Goal: Task Accomplishment & Management: Use online tool/utility

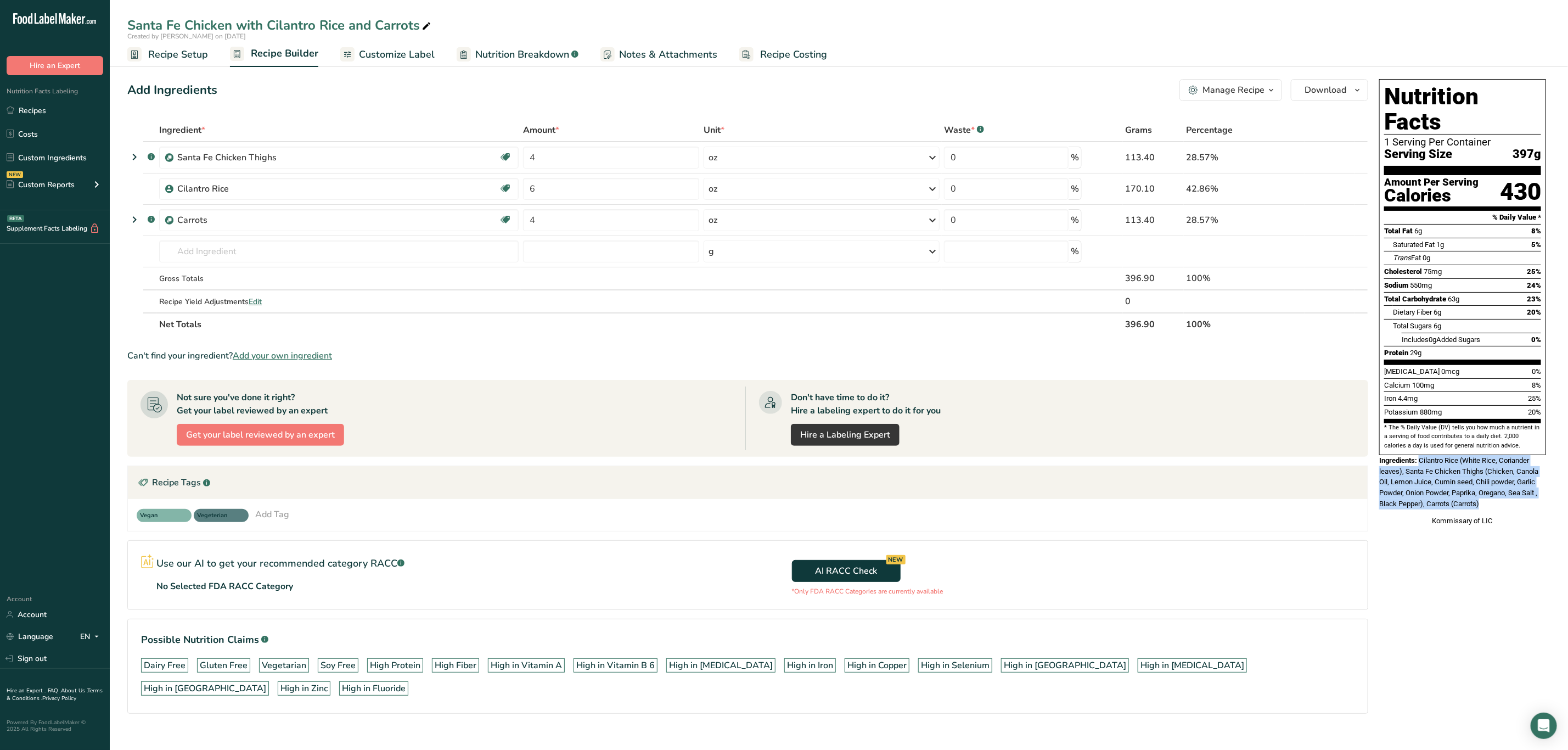
drag, startPoint x: 1421, startPoint y: 438, endPoint x: 1501, endPoint y: 480, distance: 90.4
click at [1501, 480] on div "Ingredients: Cilantro Rice (White Rice, Coriander leaves), Santa Fe Chicken Thi…" at bounding box center [1462, 482] width 167 height 54
copy span "Cilantro Rice (White Rice, Coriander leaves), Santa Fe Chicken Thighs (Chicken,…"
click at [1449, 516] on div "Kommissary of LIC" at bounding box center [1462, 521] width 167 height 11
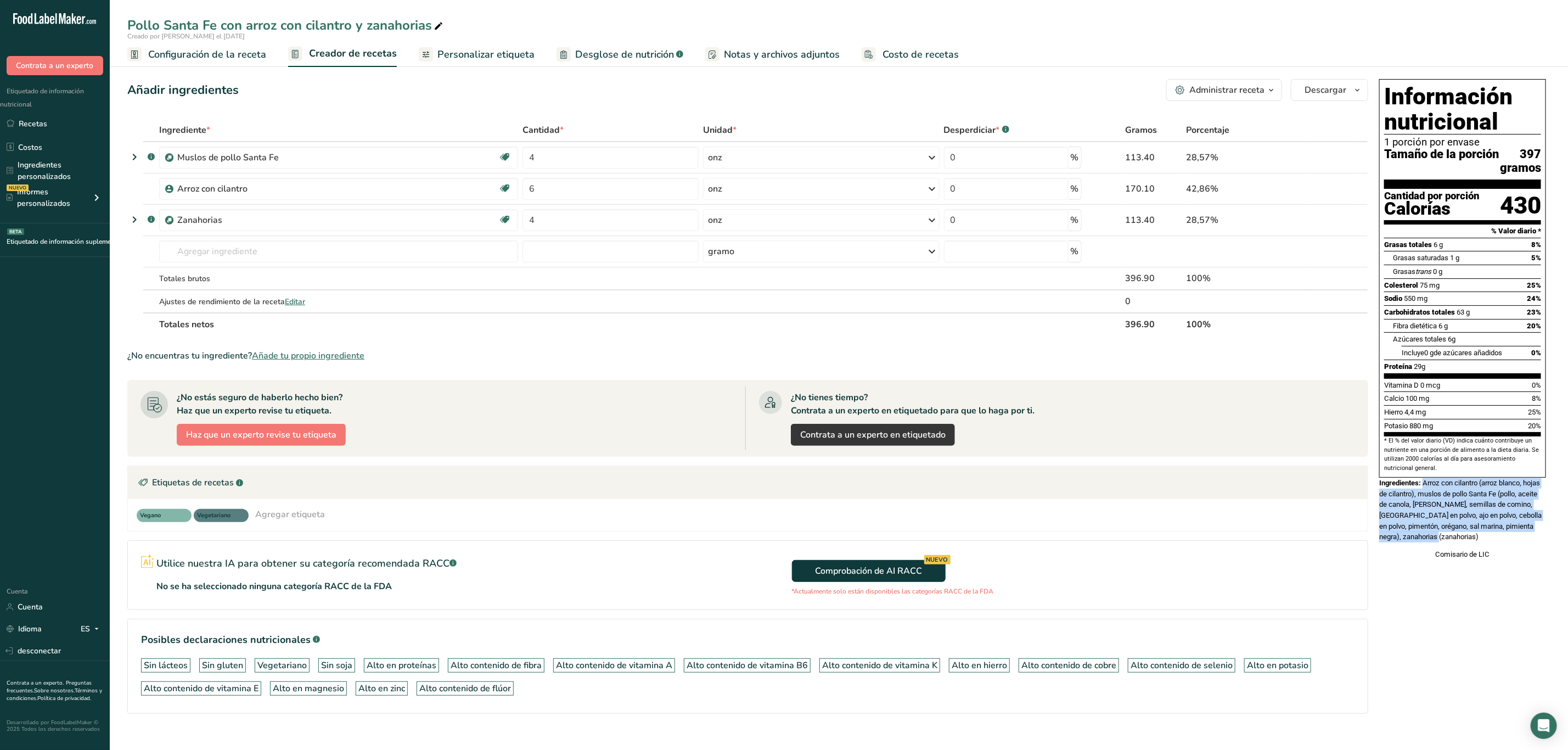
drag, startPoint x: 1426, startPoint y: 499, endPoint x: 1548, endPoint y: 551, distance: 132.6
click at [1548, 551] on div "Información nutricional 1 porción por envase Tamaño de la porción 397 gramos Ca…" at bounding box center [1462, 319] width 176 height 490
copy font "Arroz con cilantro (arroz blanco, hojas de cilantro), muslos de pollo Santa Fe …"
click at [1419, 665] on div "Información nutricional 1 porción por envase Tamaño de la porción 397 gramos Ca…" at bounding box center [1462, 412] width 176 height 674
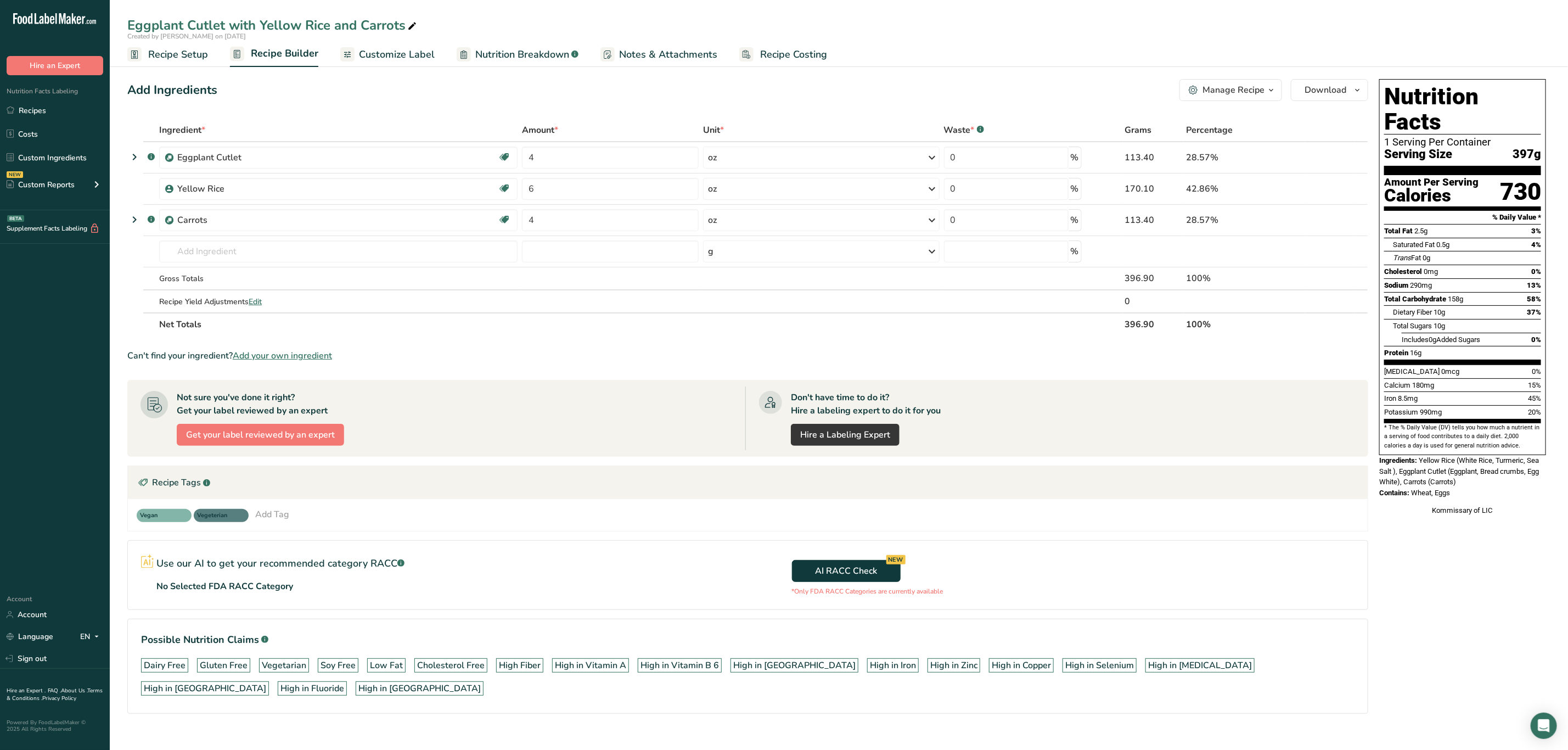
drag, startPoint x: 1421, startPoint y: 437, endPoint x: 1465, endPoint y: 472, distance: 56.2
click at [1465, 472] on div "Nutrition Facts 1 Serving Per Container Serving Size 397g Amount Per Serving Ca…" at bounding box center [1462, 297] width 176 height 446
copy div "Yellow Rice (White Rice, Turmeric, Sea Salt ), Eggplant Cutlet (Eggplant, Bread…"
click at [1490, 506] on div "Kommissary of LIC" at bounding box center [1462, 511] width 167 height 11
click at [1211, 93] on div "Manage Recipe" at bounding box center [1234, 90] width 62 height 13
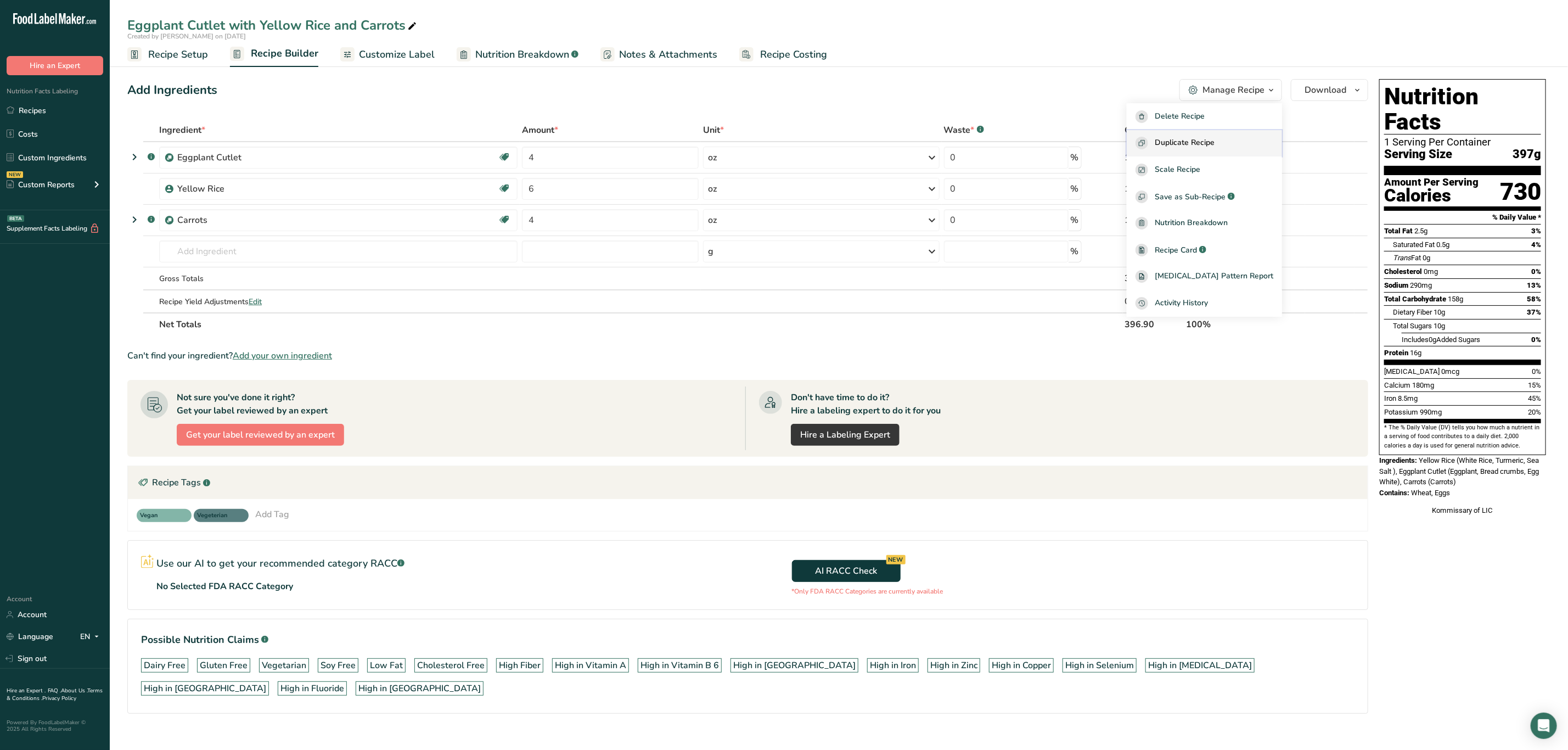
click at [1204, 142] on span "Duplicate Recipe" at bounding box center [1184, 142] width 60 height 12
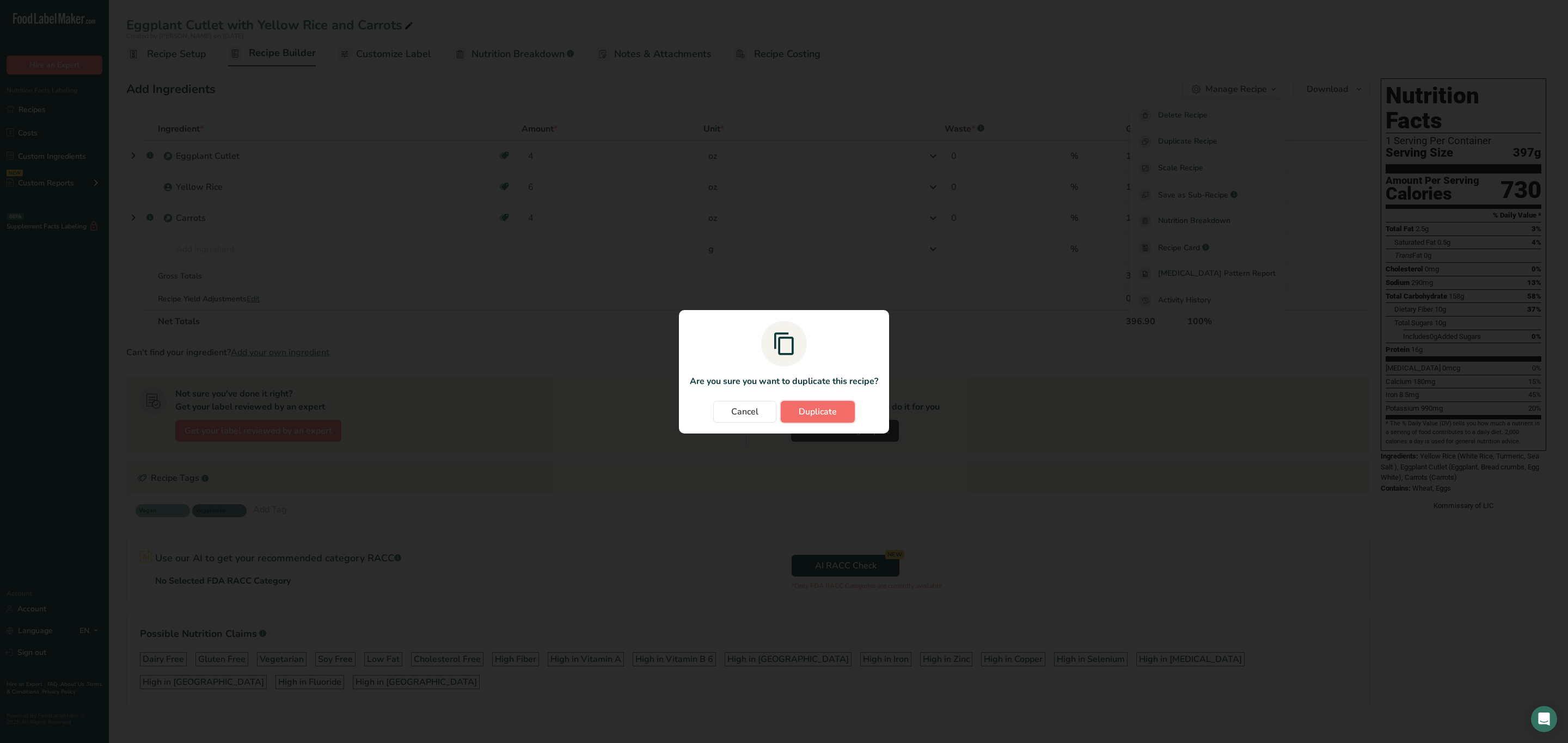
click at [840, 413] on button "Duplicate" at bounding box center [817, 412] width 74 height 21
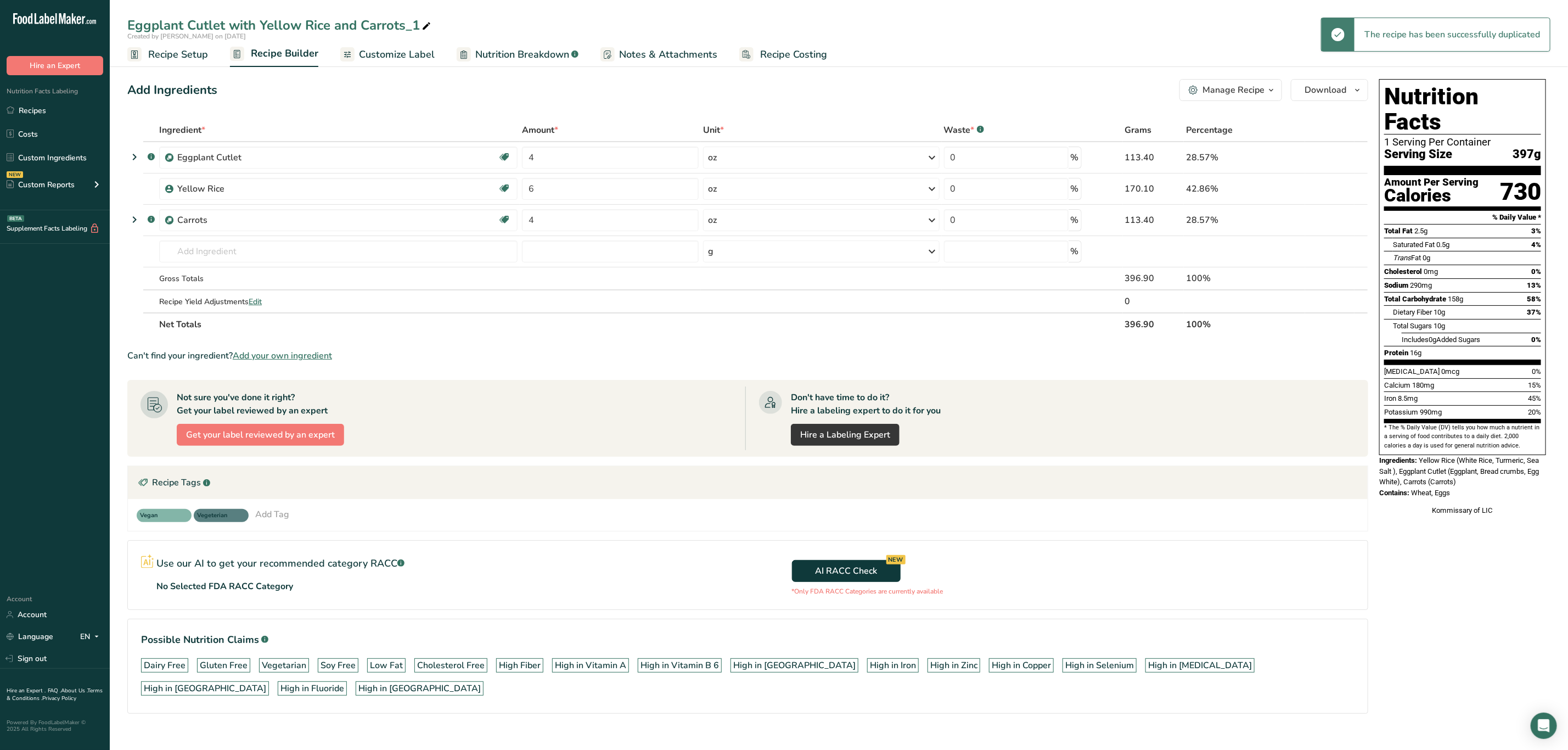
click at [425, 20] on icon at bounding box center [427, 26] width 10 height 15
click at [269, 20] on input "Eggplant Cutlet with Yellow Rice and Carrots" at bounding box center [839, 25] width 1423 height 20
type input "Eggplant Cutlet with Cilantro Rice and Carrots"
click at [1329, 186] on icon at bounding box center [1332, 189] width 8 height 12
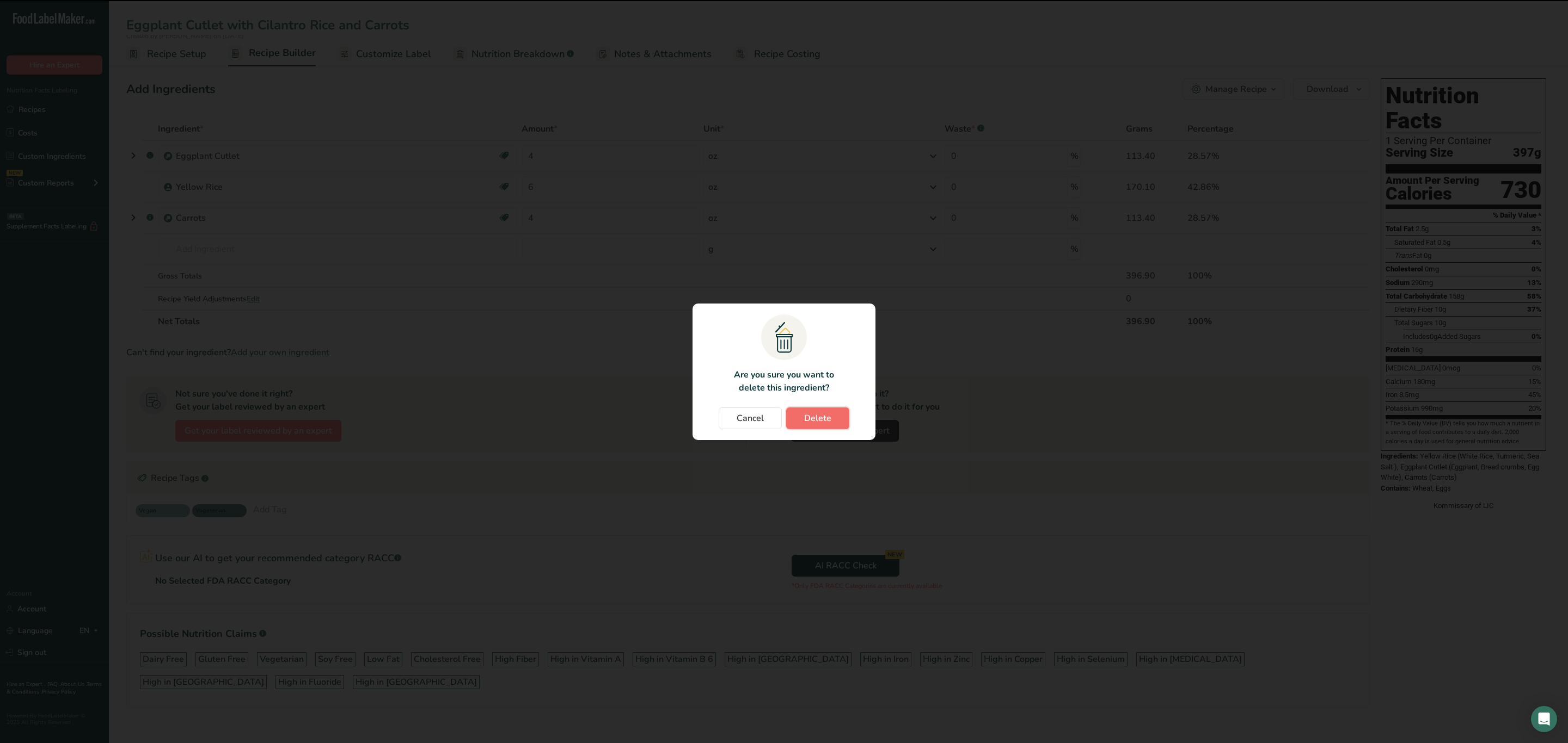
click at [802, 419] on button "Delete" at bounding box center [817, 418] width 63 height 21
type input "4"
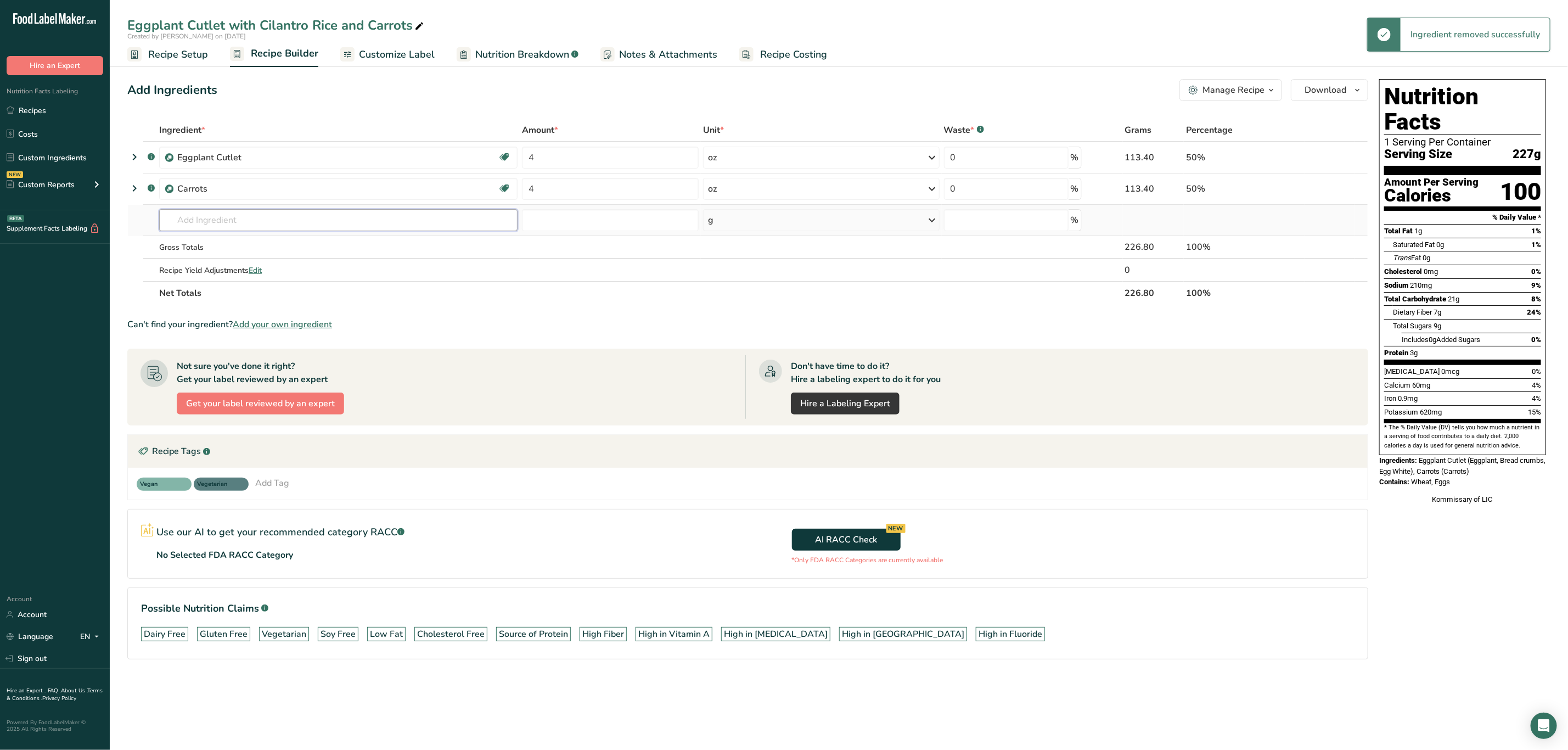
click at [397, 228] on input "text" at bounding box center [338, 220] width 359 height 22
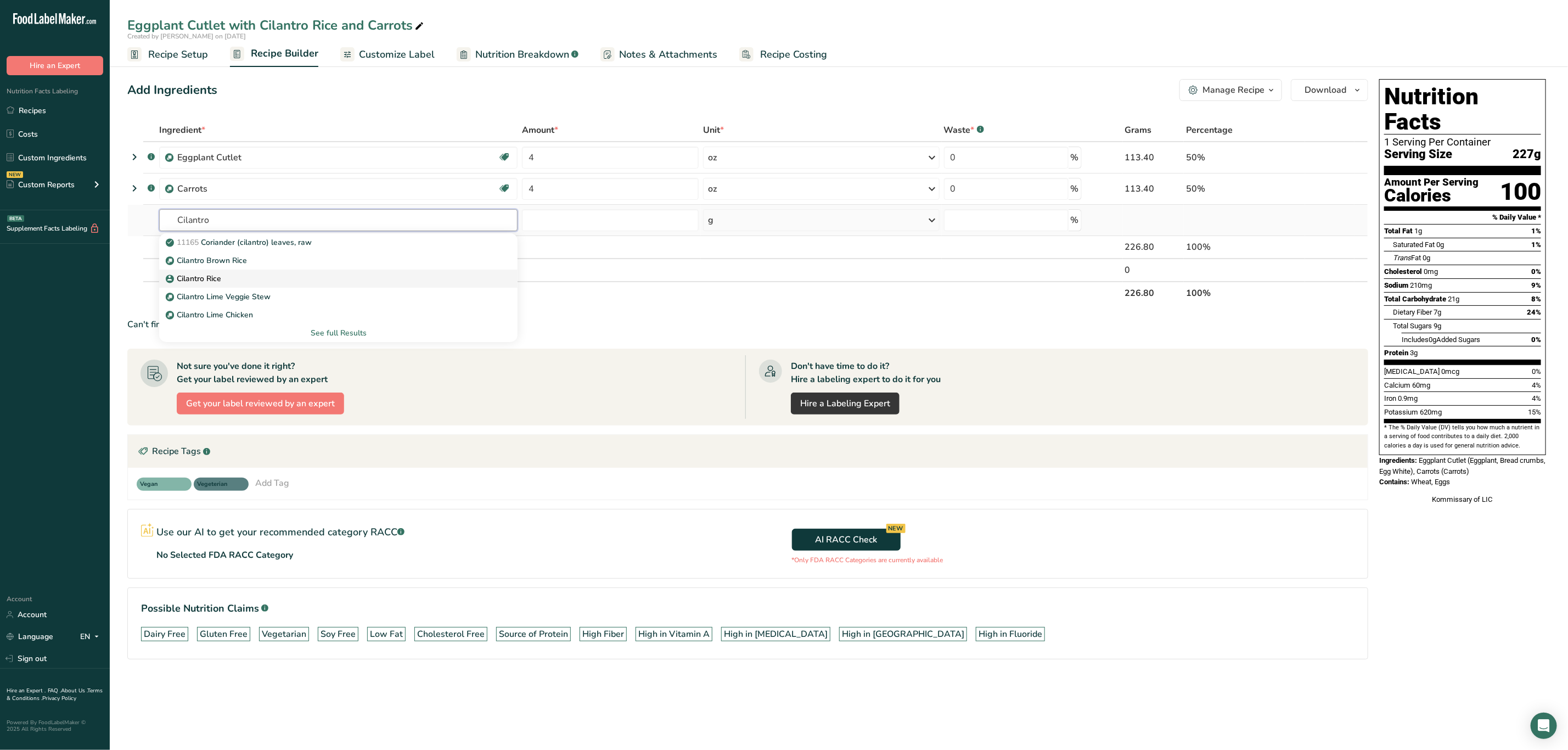
type input "Cilantro"
click at [267, 274] on div "Cilantro Rice" at bounding box center [329, 278] width 323 height 12
type input "Cilantro Rice"
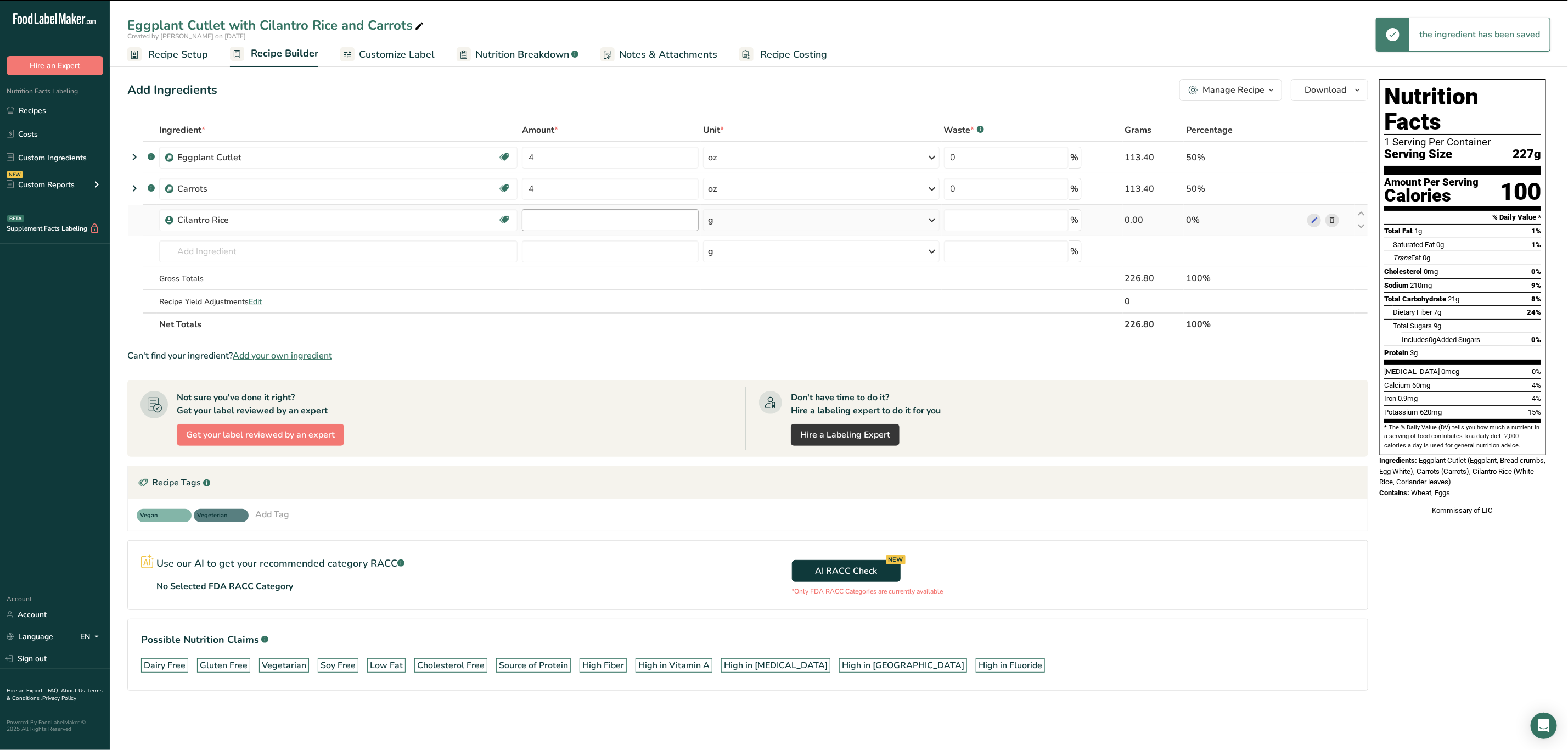
type input "0"
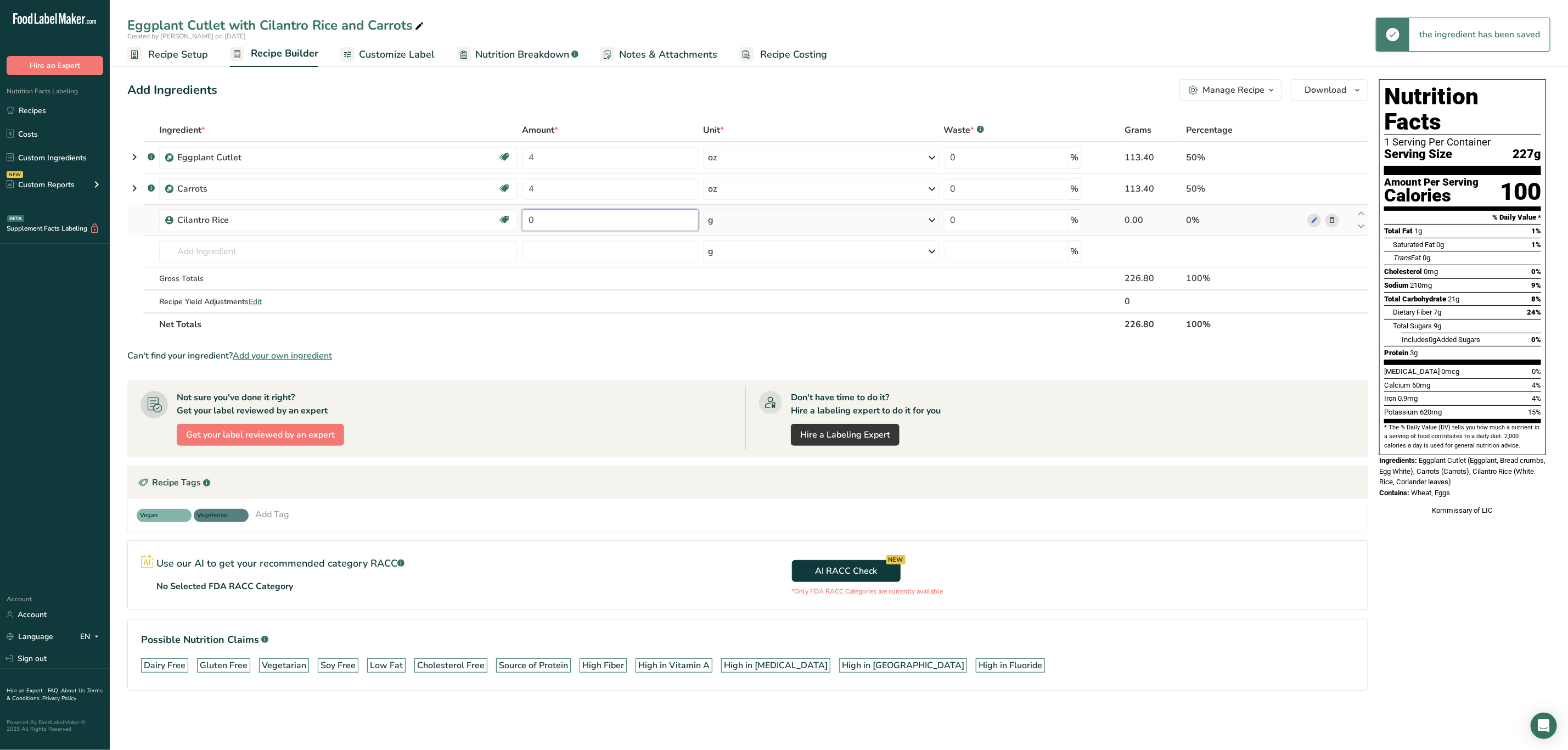
click at [552, 223] on input "0" at bounding box center [610, 220] width 176 height 22
type input "6"
click at [750, 218] on div "Ingredient * Amount * Unit * Waste * .a-a{fill:#347362;}.b-a{fill:#fff;} Grams …" at bounding box center [747, 227] width 1241 height 218
click at [751, 221] on div "g" at bounding box center [821, 220] width 236 height 22
click at [727, 304] on div "See more" at bounding box center [756, 307] width 93 height 12
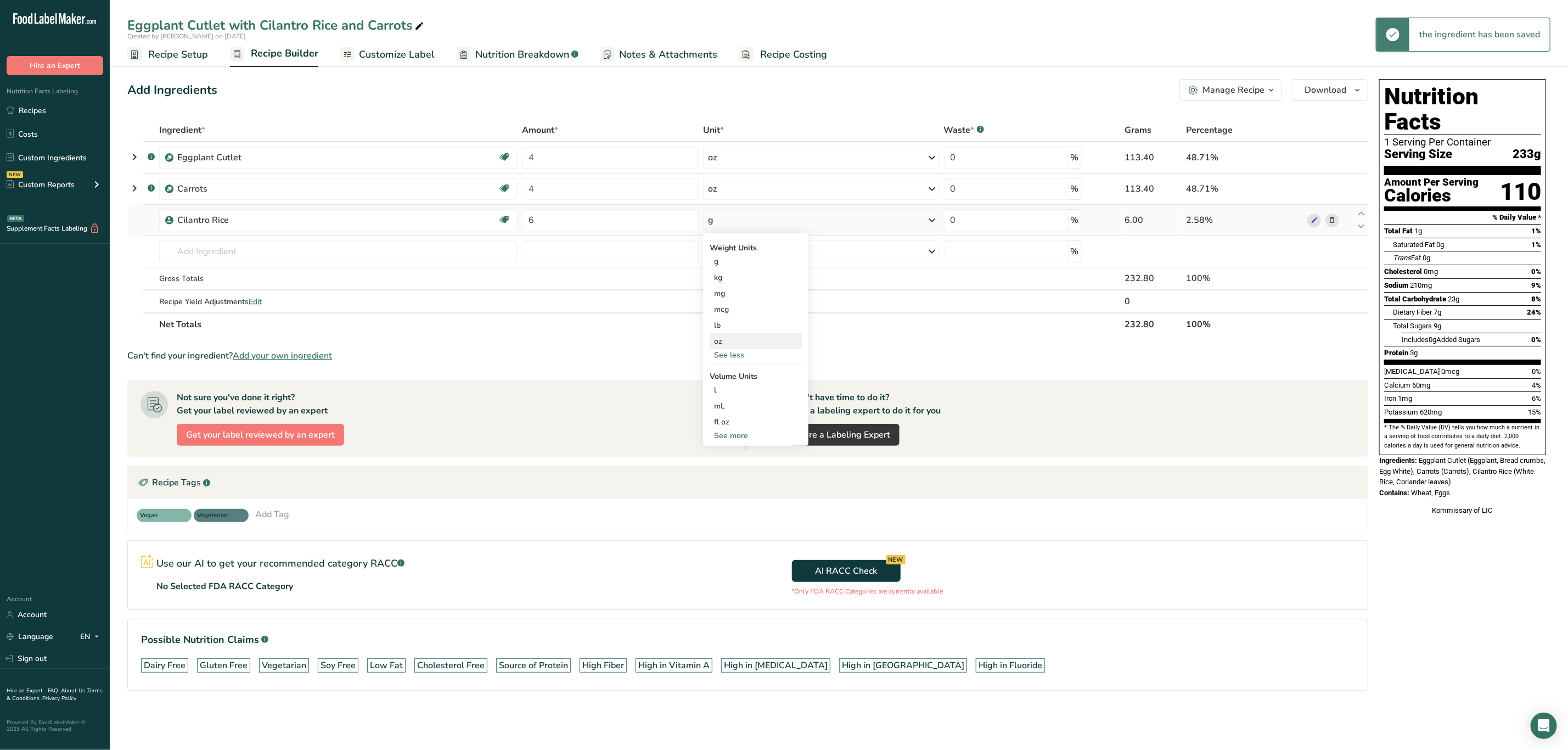
click at [740, 343] on div "oz" at bounding box center [756, 341] width 93 height 16
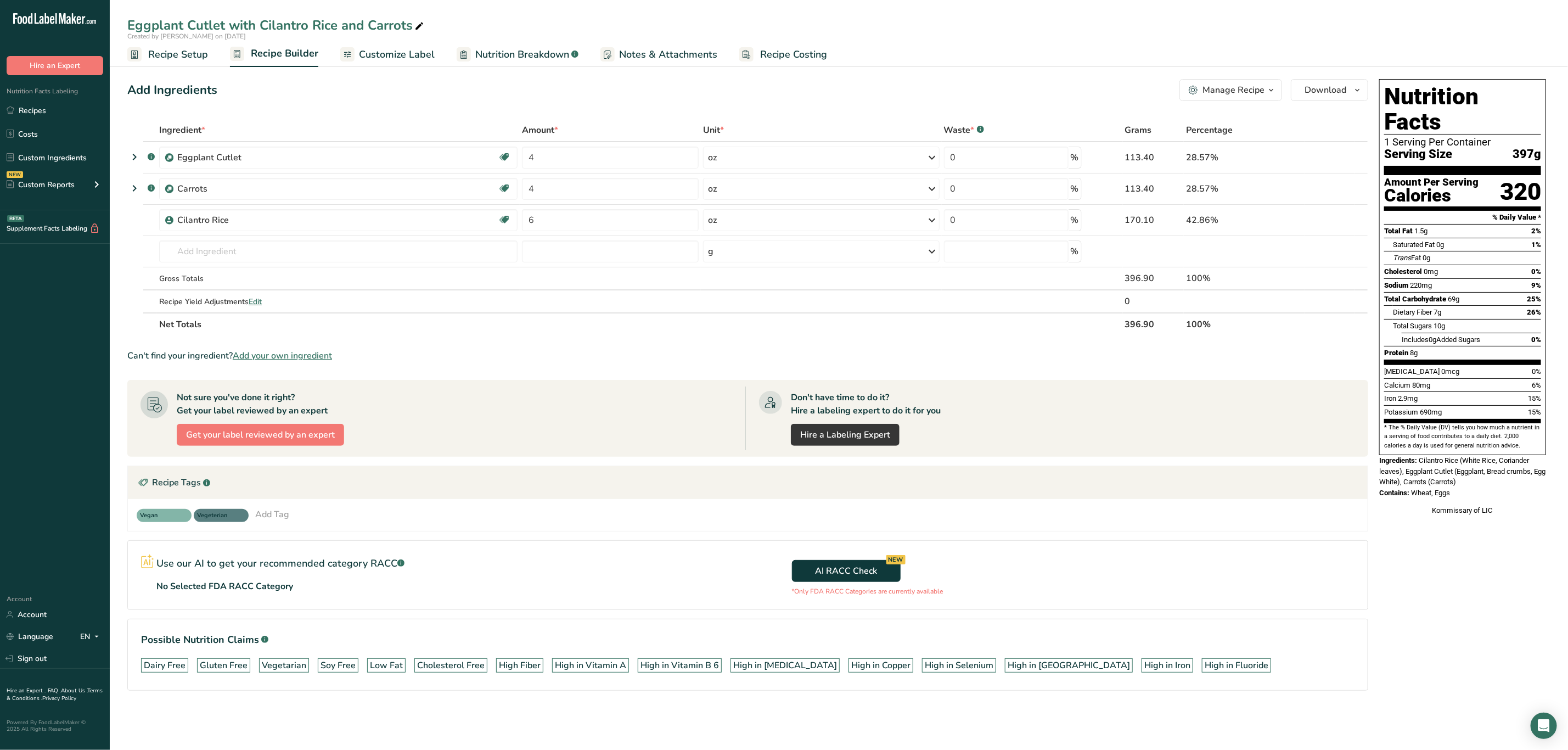
drag, startPoint x: 1579, startPoint y: 79, endPoint x: 1247, endPoint y: 49, distance: 333.4
click at [1242, 35] on div "Created by Kimberly Felipe on 2025-09-16" at bounding box center [839, 36] width 1458 height 10
drag, startPoint x: 1421, startPoint y: 437, endPoint x: 1465, endPoint y: 471, distance: 55.6
click at [1465, 471] on div "Nutrition Facts 1 Serving Per Container Serving Size 397g Amount Per Serving Ca…" at bounding box center [1462, 297] width 176 height 446
copy div "Cilantro Rice (White Rice, Coriander leaves), Eggplant Cutlet (Eggplant, Bread …"
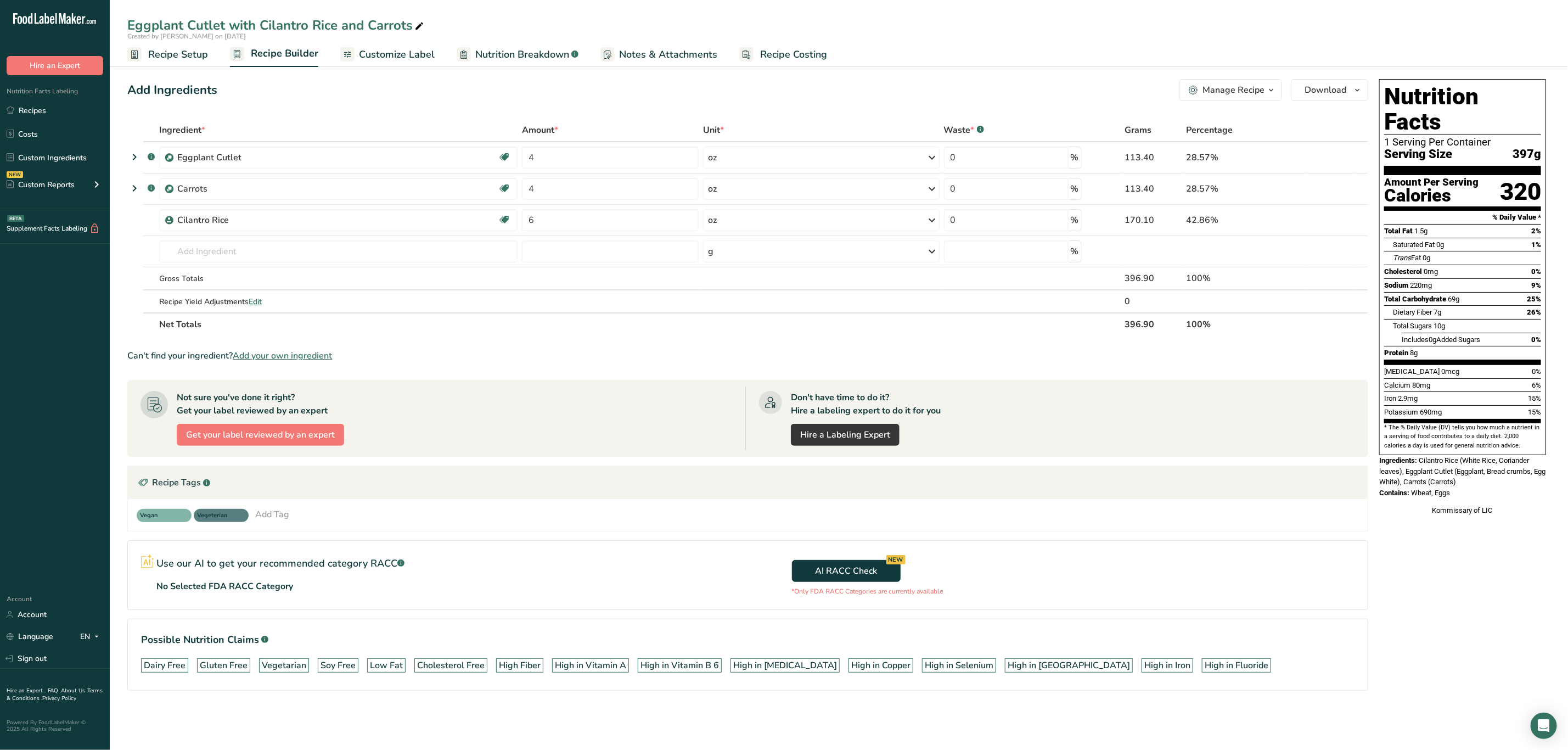
click at [1441, 506] on div "Kommissary of LIC" at bounding box center [1462, 511] width 167 height 11
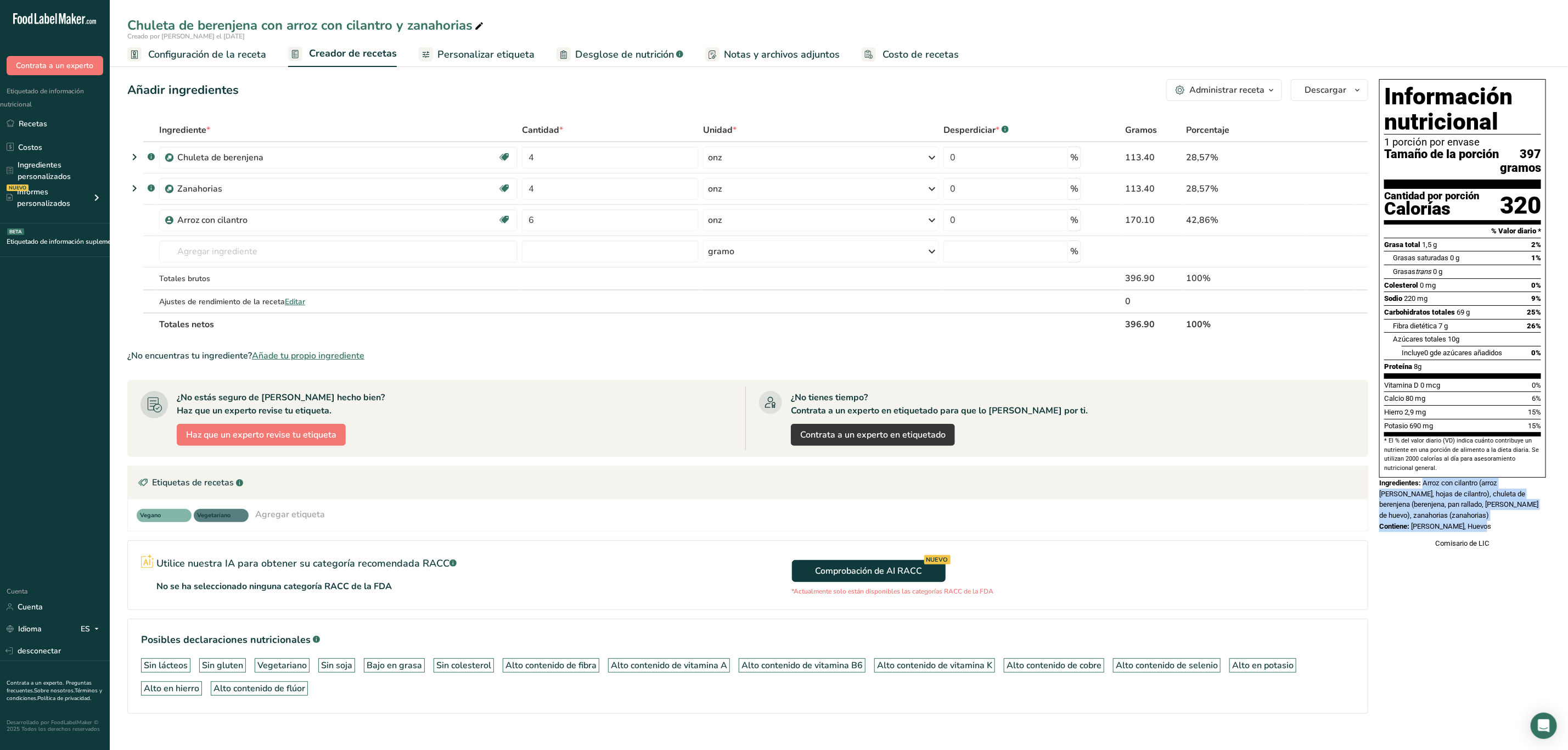
drag, startPoint x: 1426, startPoint y: 500, endPoint x: 1460, endPoint y: 528, distance: 44.0
click at [1460, 528] on div "Información nutricional 1 porción por envase Tamaño de la porción 397 gramos Ca…" at bounding box center [1462, 314] width 176 height 479
copy div "Arroz con cilantro (arroz blanco, hojas de cilantro), chuleta de berenjena (ber…"
click at [1413, 540] on div "Información nutricional 1 porción por envase Tamaño de la porción 397 gramos Ca…" at bounding box center [1462, 314] width 176 height 479
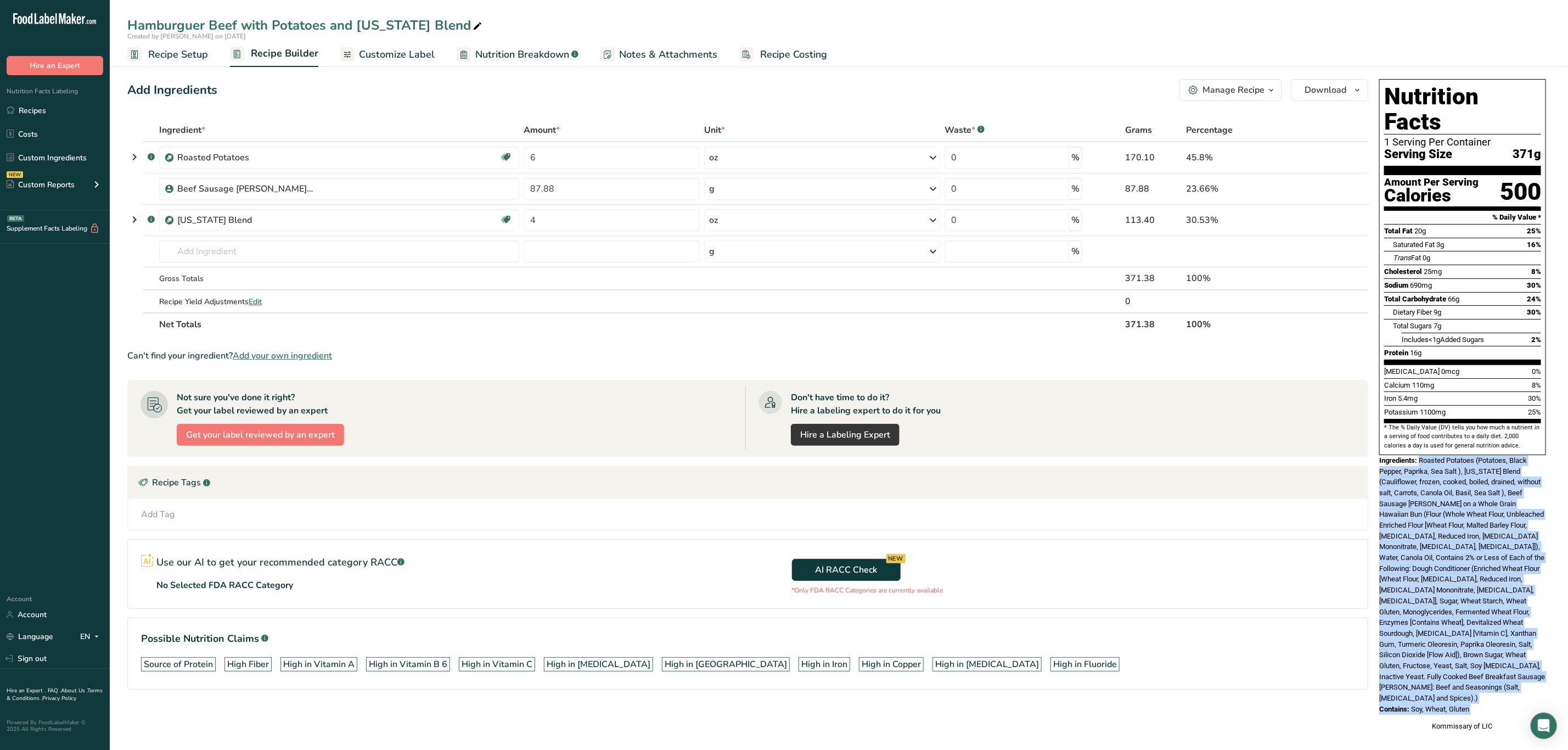
drag, startPoint x: 1421, startPoint y: 438, endPoint x: 1510, endPoint y: 679, distance: 256.9
click at [1510, 679] on div "Nutrition Facts 1 Serving Per Container Serving Size 371g Amount Per Serving Ca…" at bounding box center [1462, 405] width 176 height 662
copy div "Roasted Potatoes (Potatoes, Black Pepper, Paprika, Sea Salt ), California Blend…"
click at [1423, 519] on div "Ingredients: Roasted Potatoes (Potatoes, Black Pepper, Paprika, Sea Salt ), Cal…" at bounding box center [1462, 579] width 167 height 249
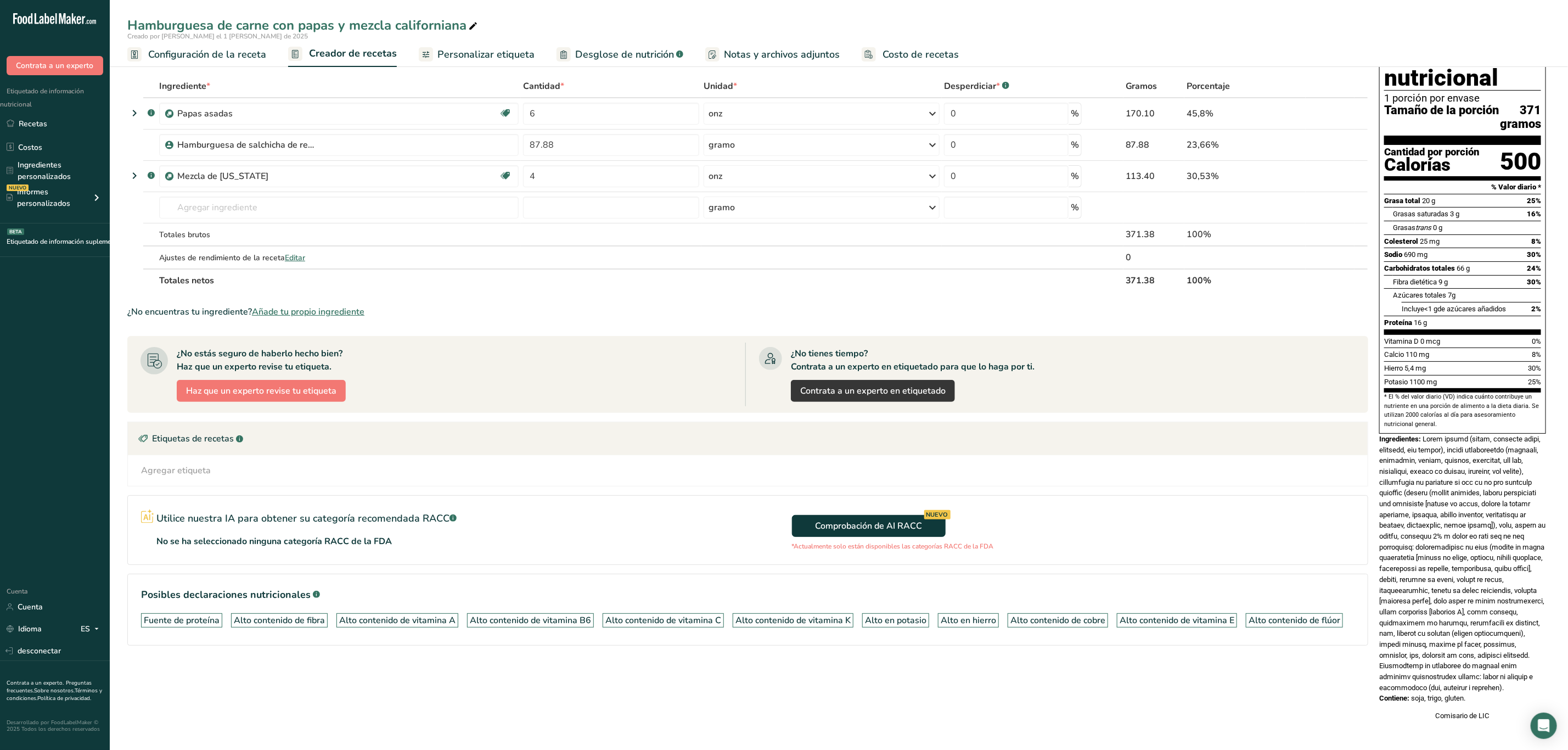
scroll to position [72, 0]
drag, startPoint x: 1424, startPoint y: 430, endPoint x: 1501, endPoint y: 689, distance: 270.2
click at [1501, 689] on div "Información nutricional 1 porción por envase Tamaño de la porción 371 gramos Ca…" at bounding box center [1462, 378] width 176 height 695
copy div "Papas asadas (papas, pimienta negra, pimentón, sal marina), mezcla californiana…"
click at [1456, 503] on font at bounding box center [1462, 563] width 166 height 257
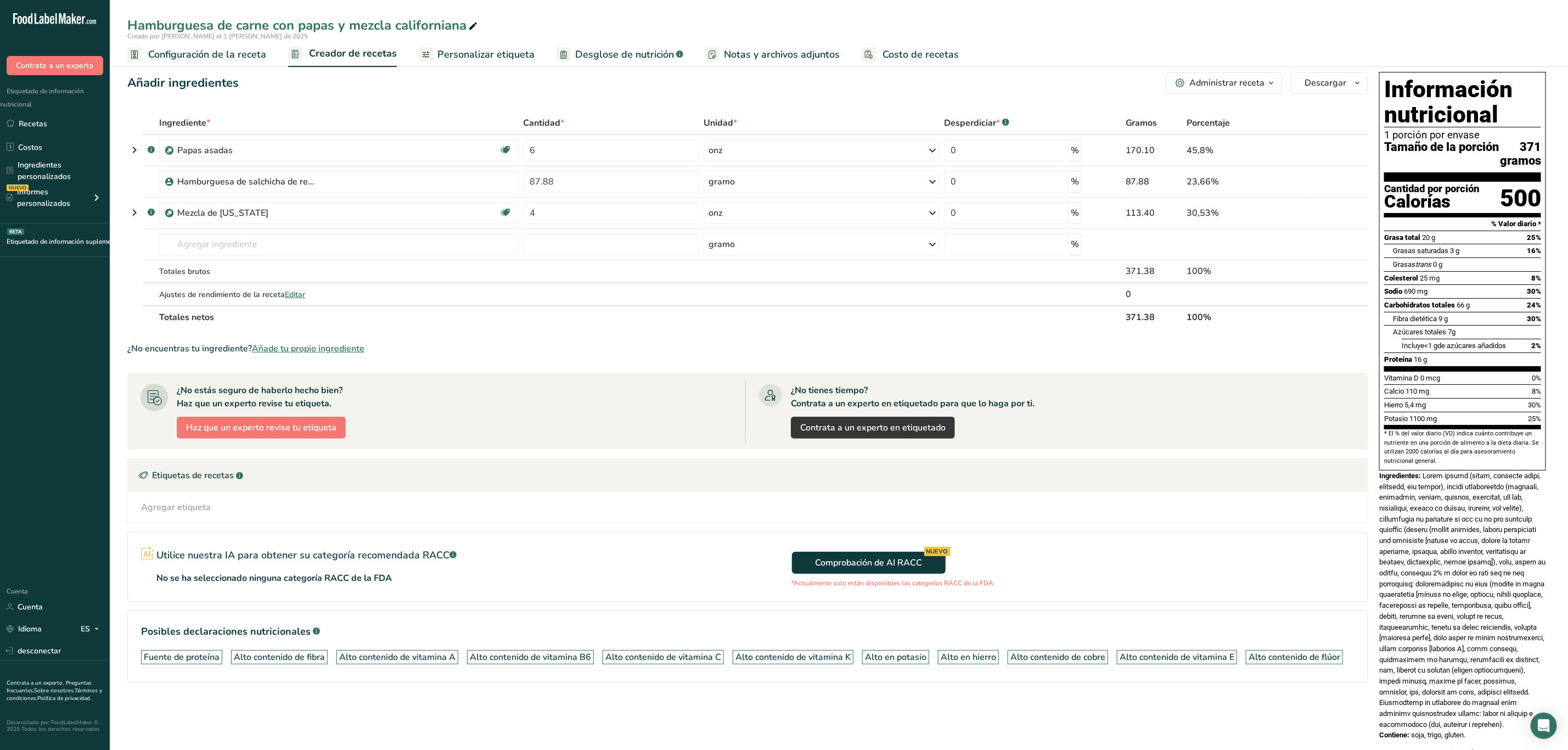
scroll to position [0, 0]
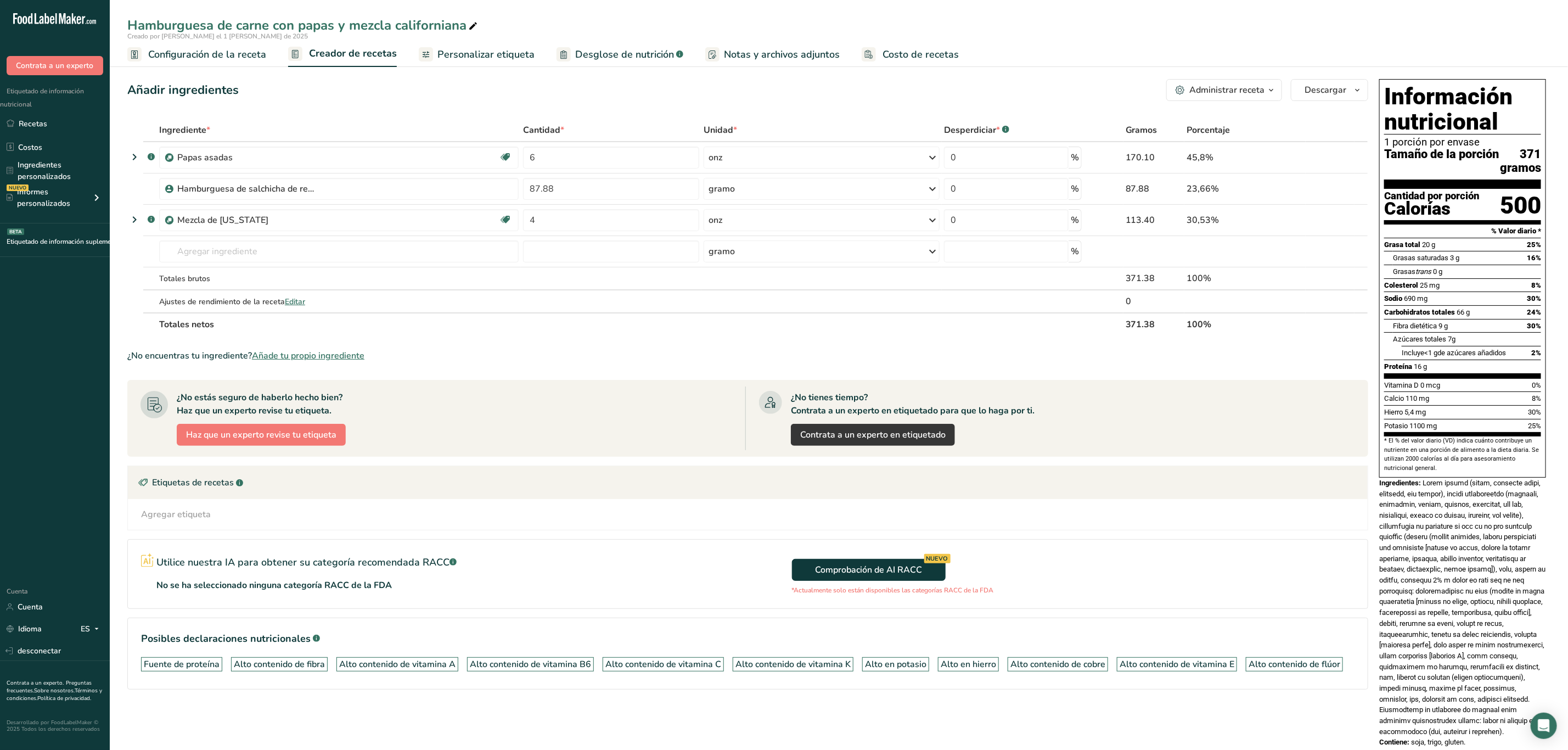
click at [1505, 597] on font at bounding box center [1462, 607] width 166 height 257
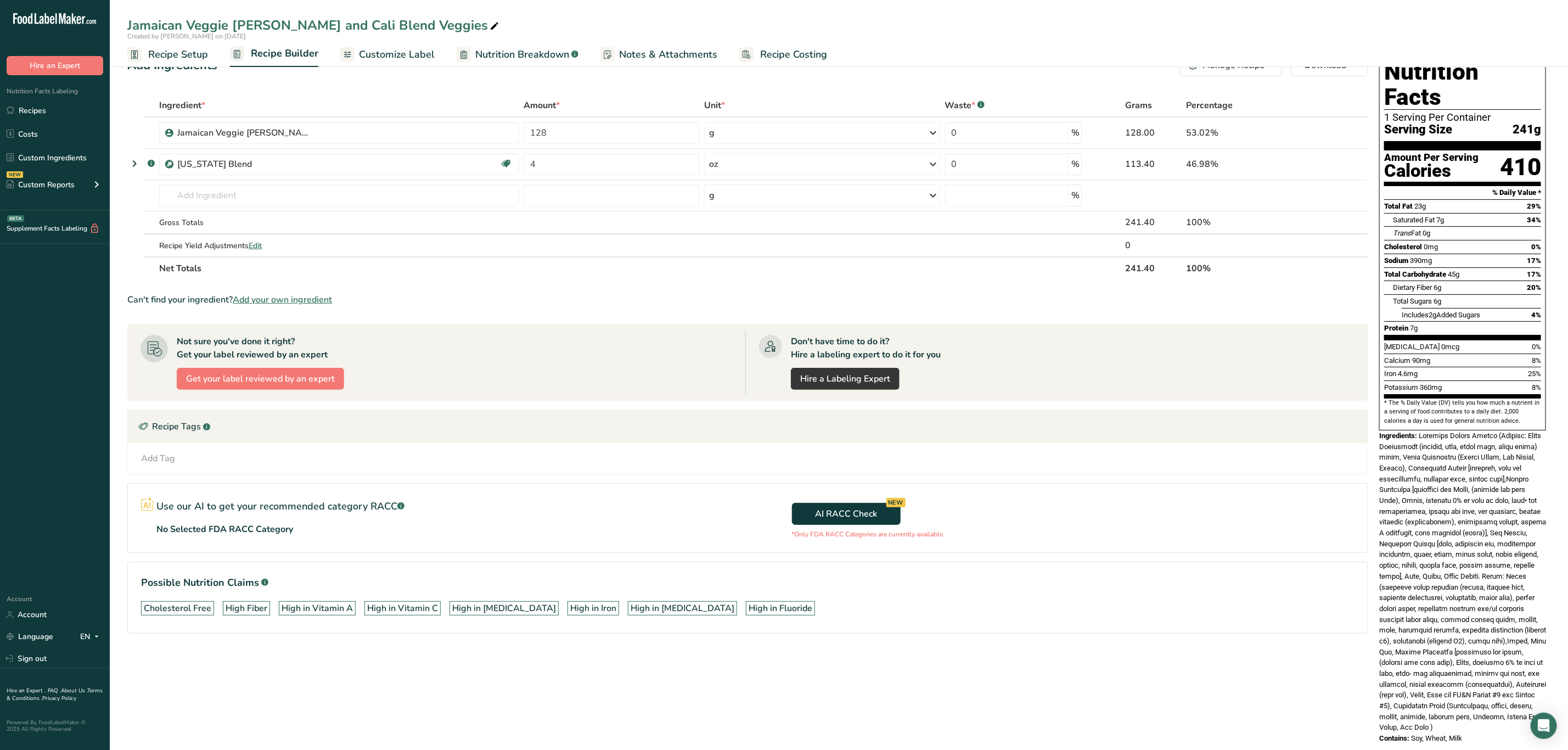
scroll to position [54, 0]
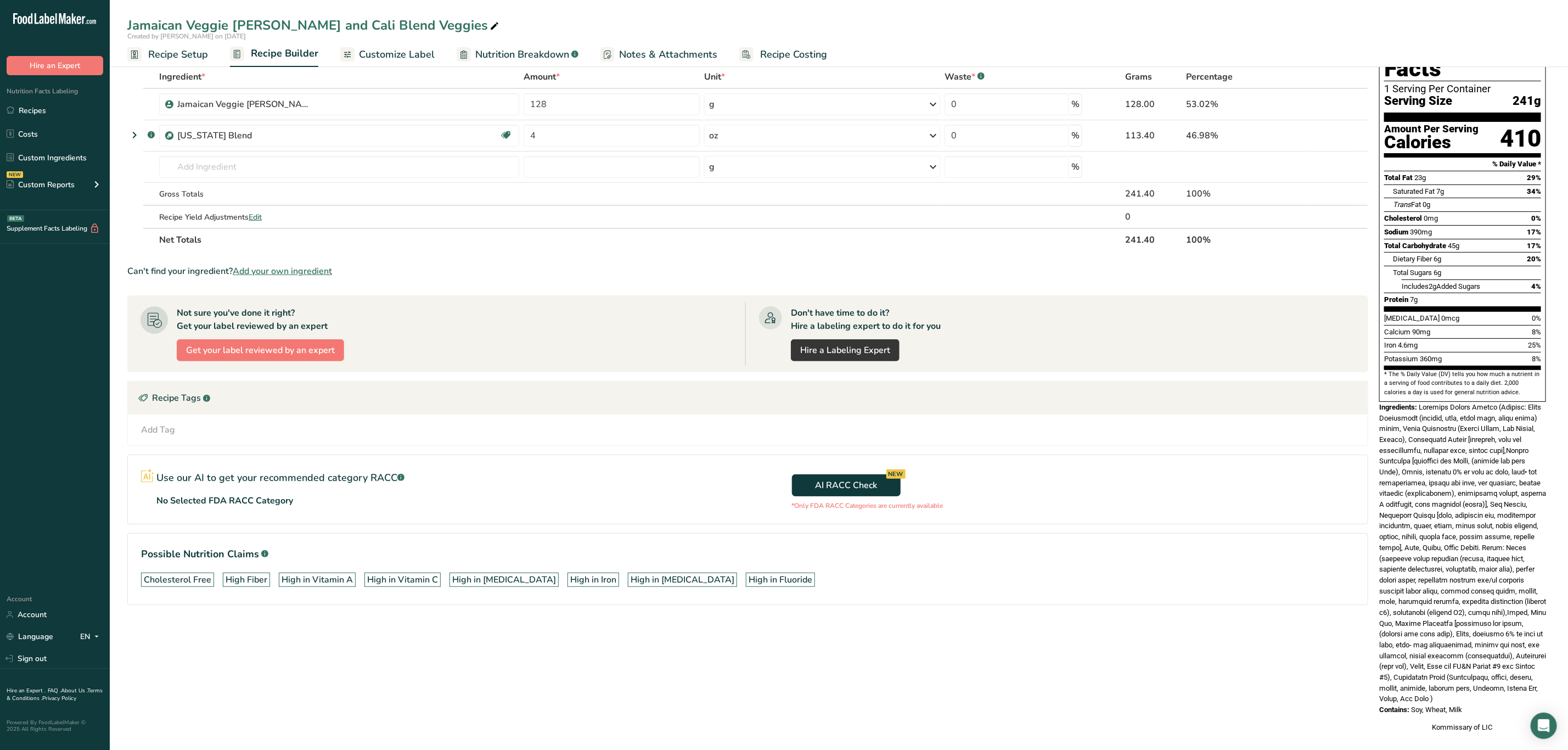
drag, startPoint x: 1420, startPoint y: 384, endPoint x: 1501, endPoint y: 688, distance: 314.6
click at [1504, 691] on div "Nutrition Facts 1 Serving Per Container Serving Size 241g Amount Per Serving Ca…" at bounding box center [1462, 380] width 176 height 716
copy div "Jamaican Veggie Pattie (Filling: Mixed Vegetables (carrots, corn, green peas, g…"
click at [1486, 478] on span at bounding box center [1462, 553] width 167 height 300
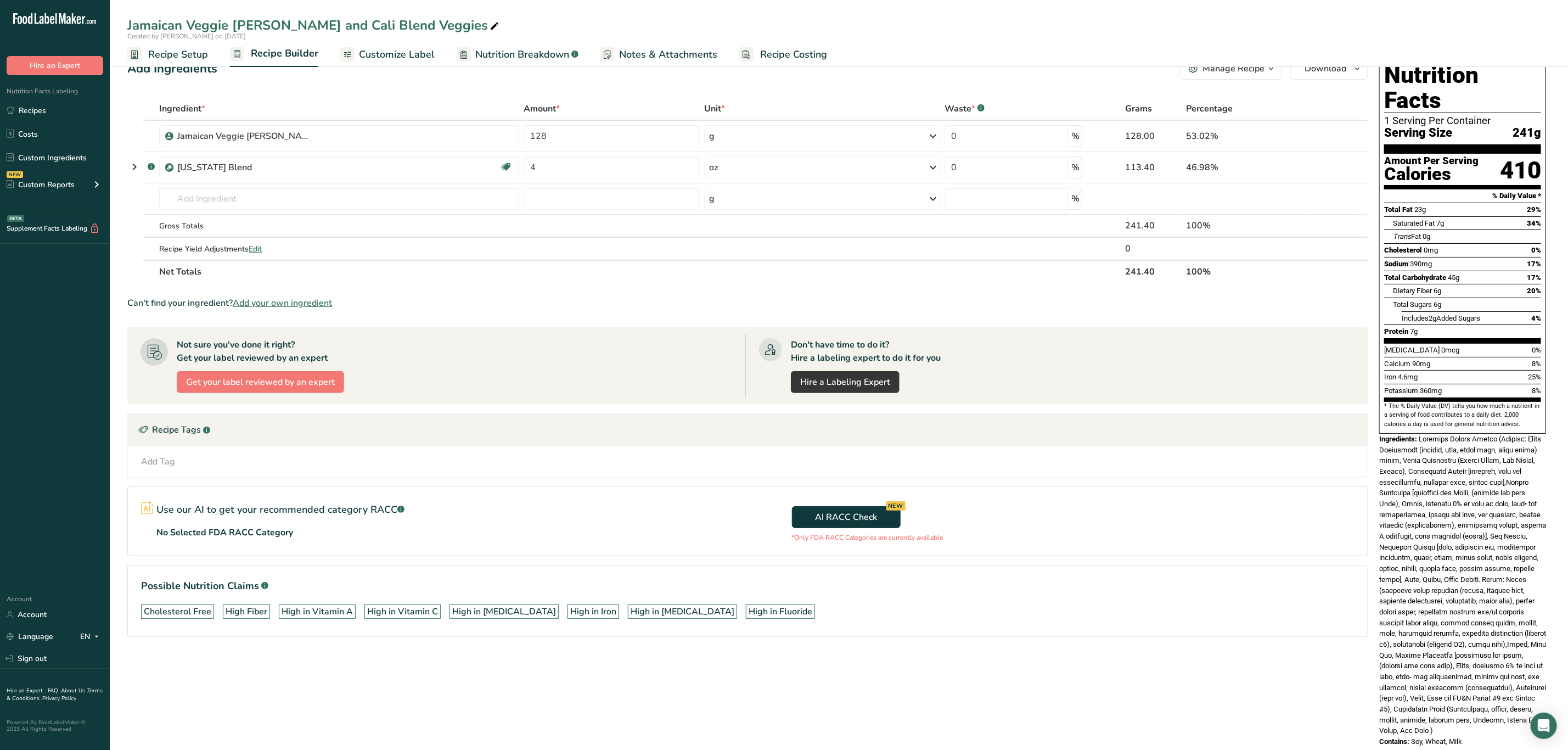
scroll to position [0, 0]
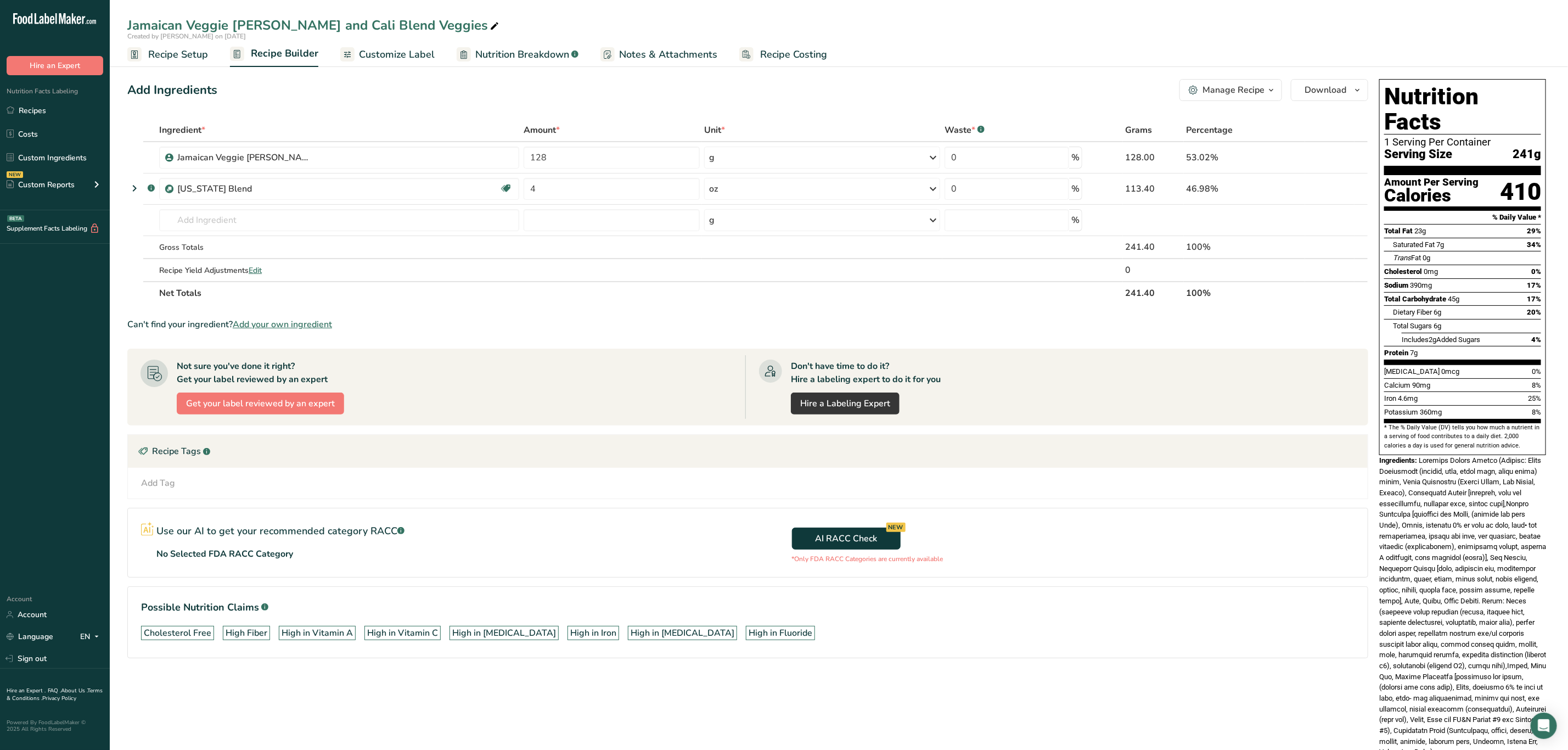
click at [1495, 553] on span at bounding box center [1462, 606] width 167 height 300
click at [1497, 558] on span at bounding box center [1462, 606] width 167 height 300
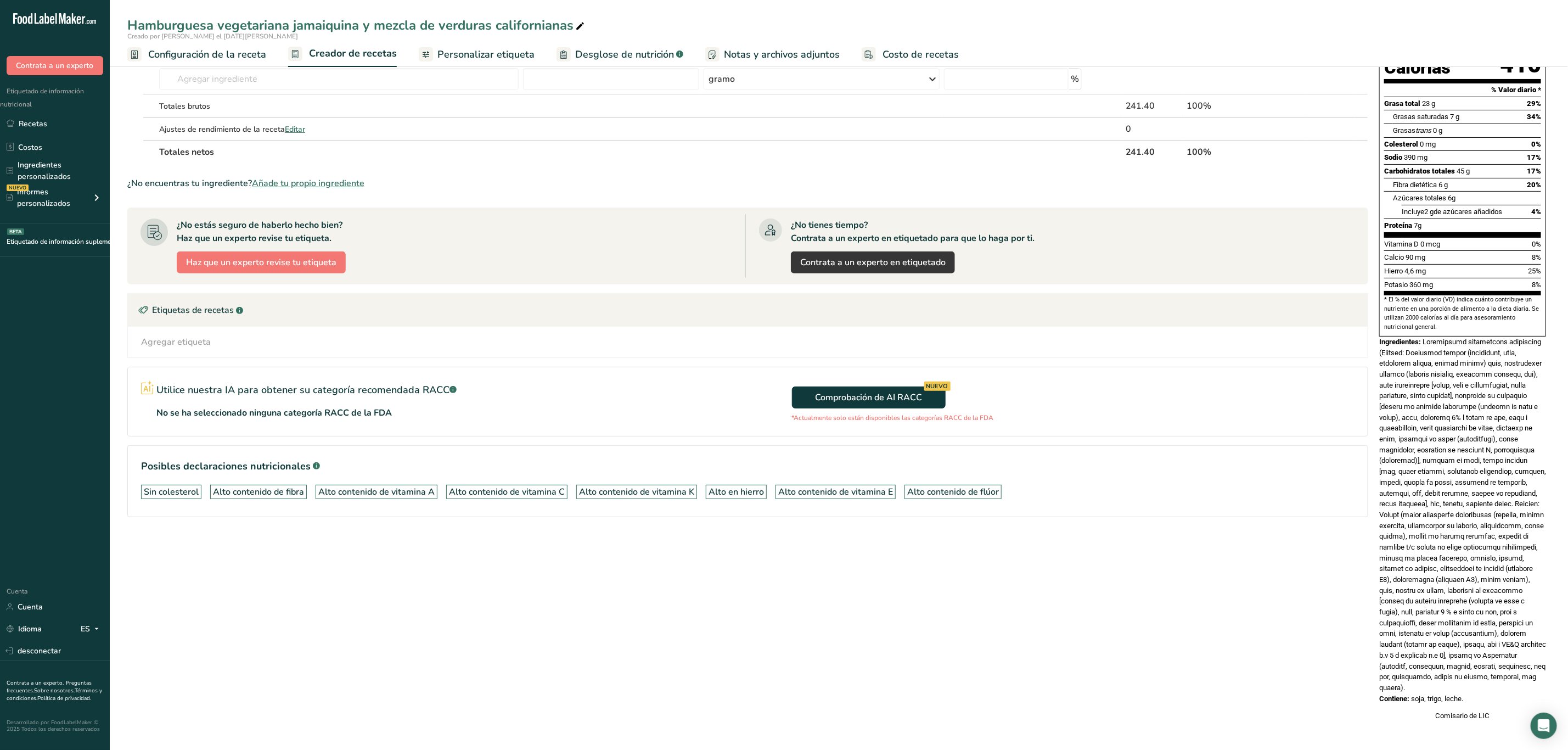
scroll to position [169, 0]
drag, startPoint x: 1424, startPoint y: 328, endPoint x: 1488, endPoint y: 683, distance: 360.7
click at [1488, 683] on div "Información nutricional 1 porción por envase Tamaño de la porción 241 gramos Ca…" at bounding box center [1462, 330] width 176 height 793
copy div "Hamburguesa vegetariana jamaiquina (Relleno: Vegetales mixtos (zanahorias, maíz…"
click at [1501, 505] on font at bounding box center [1462, 515] width 167 height 354
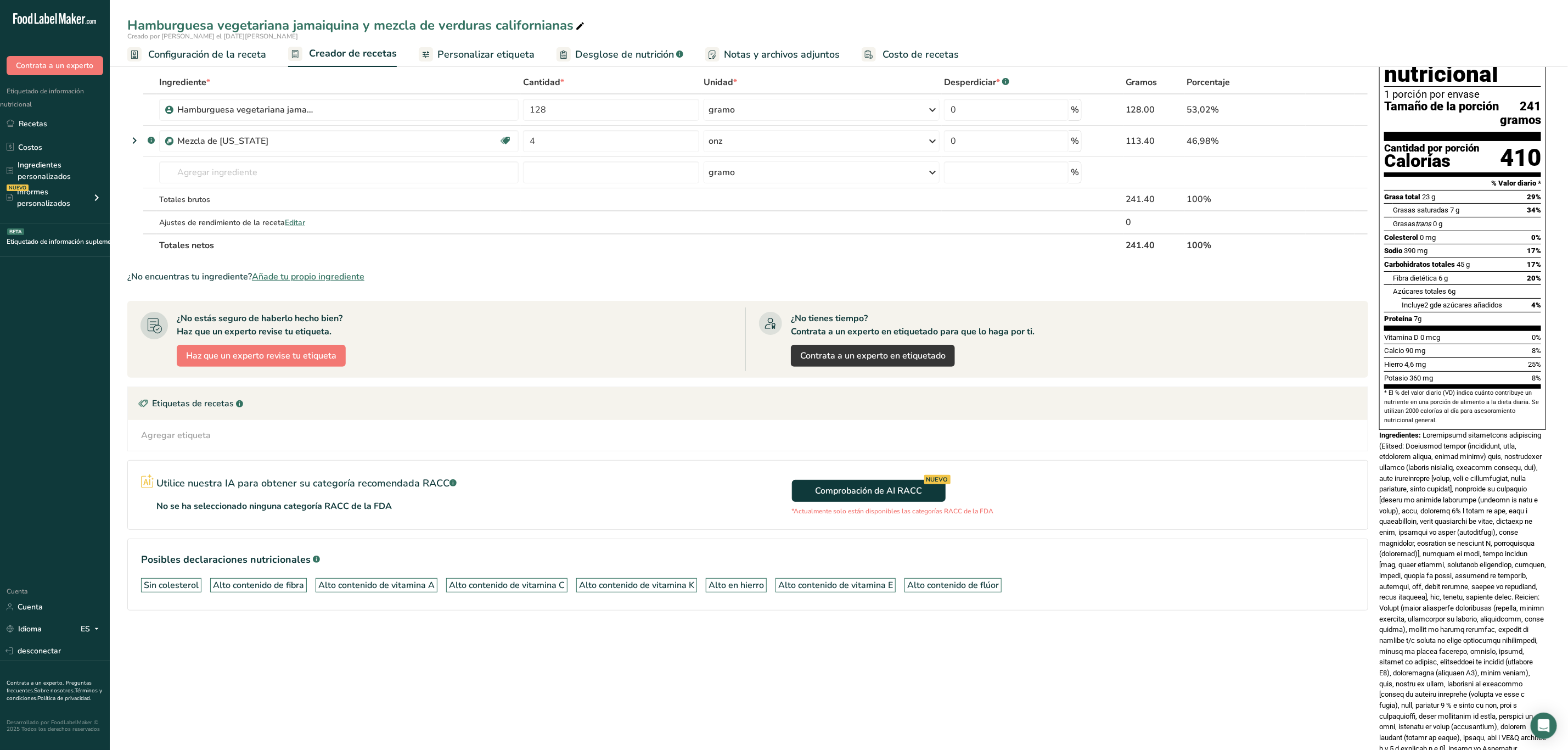
scroll to position [0, 0]
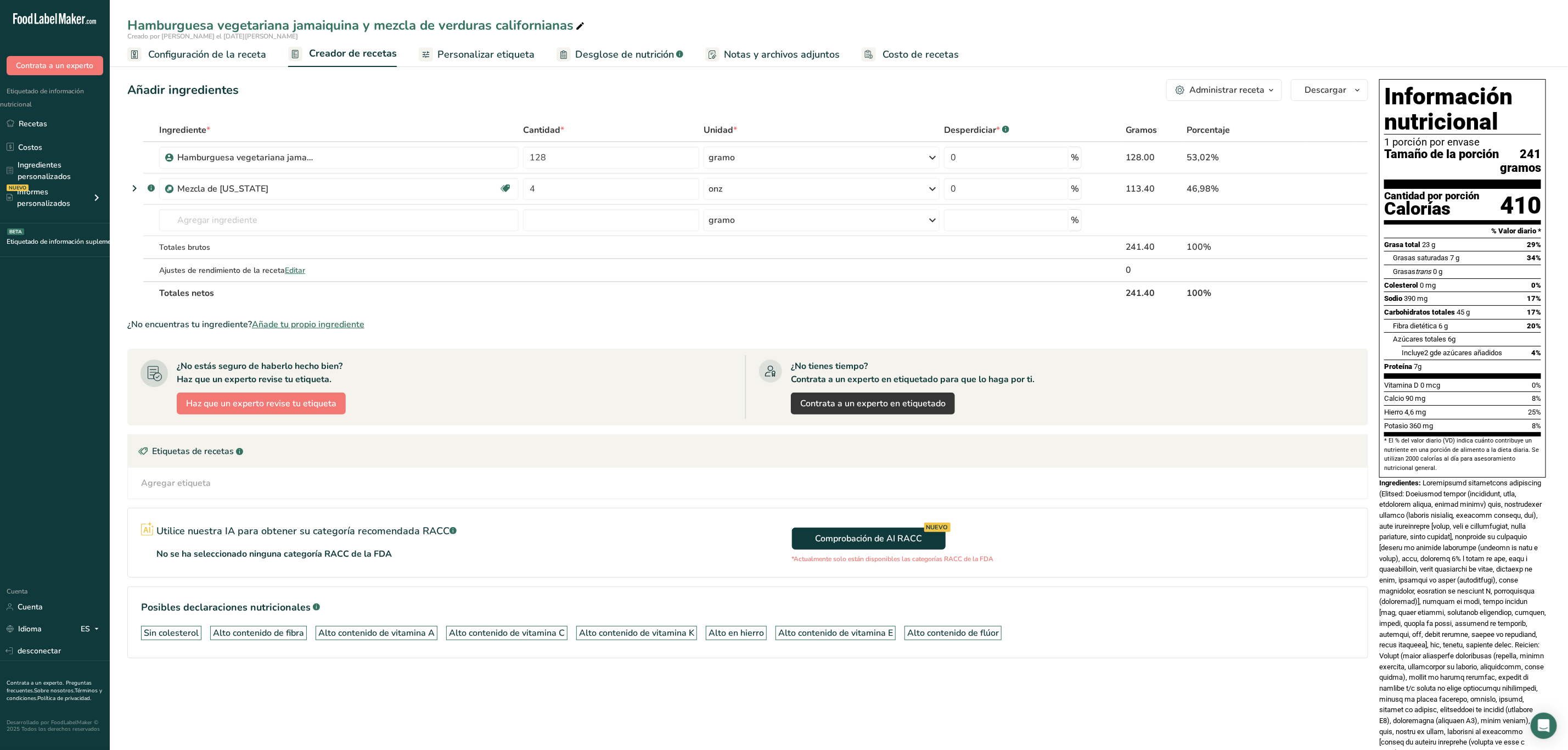
click at [1456, 583] on font at bounding box center [1462, 656] width 167 height 354
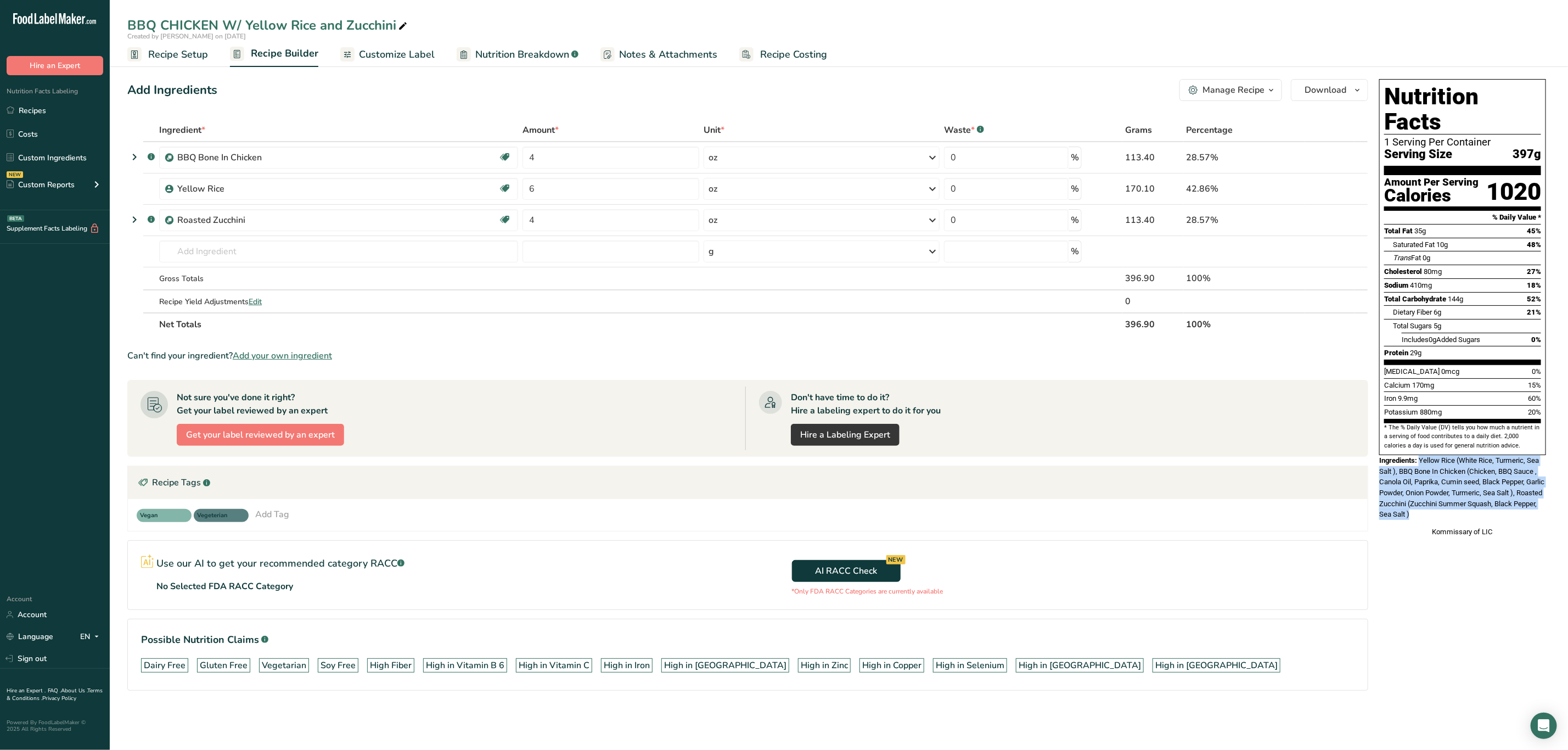
drag, startPoint x: 1421, startPoint y: 437, endPoint x: 1481, endPoint y: 490, distance: 80.1
click at [1481, 490] on div "Ingredients: Yellow Rice (White Rice, Turmeric, Sea Salt ), BBQ Bone In Chicken…" at bounding box center [1462, 487] width 167 height 65
copy span "Yellow Rice (White Rice, Turmeric, Sea Salt ), BBQ Bone In Chicken (Chicken, BB…"
click at [1486, 496] on div "Ingredients: Yellow Rice (White Rice, Turmeric, Sea Salt ), BBQ Bone In Chicken…" at bounding box center [1462, 487] width 167 height 65
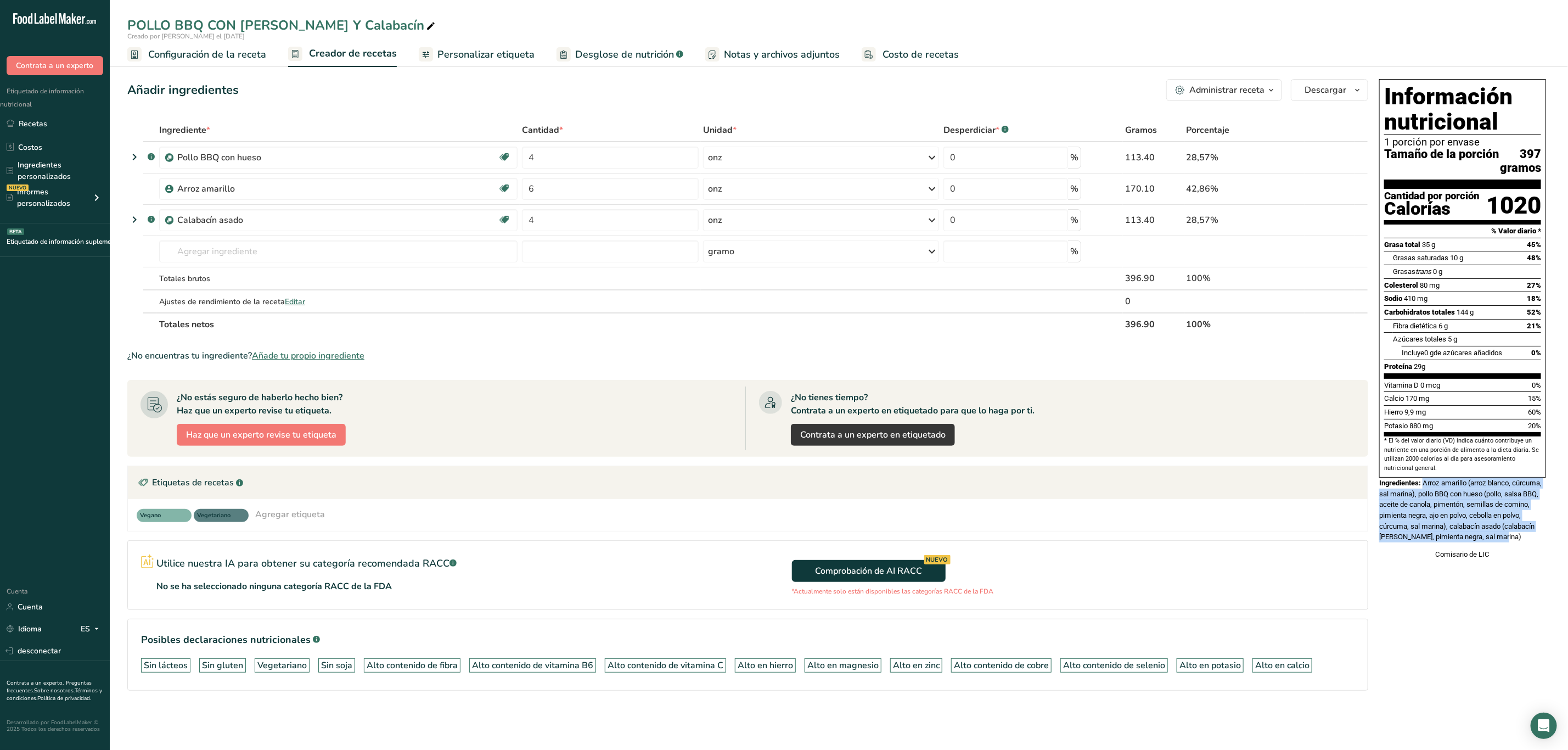
drag, startPoint x: 1425, startPoint y: 498, endPoint x: 1515, endPoint y: 559, distance: 108.7
click at [1515, 542] on div "Ingredientes: Arroz amarillo (arroz blanco, cúrcuma, sal marina), pollo BBQ con…" at bounding box center [1462, 511] width 167 height 65
copy font "Arroz amarillo (arroz blanco, cúrcuma, sal marina), pollo BBQ con hueso (pollo,…"
click at [1447, 558] on font "Comisario de LIC" at bounding box center [1462, 554] width 54 height 8
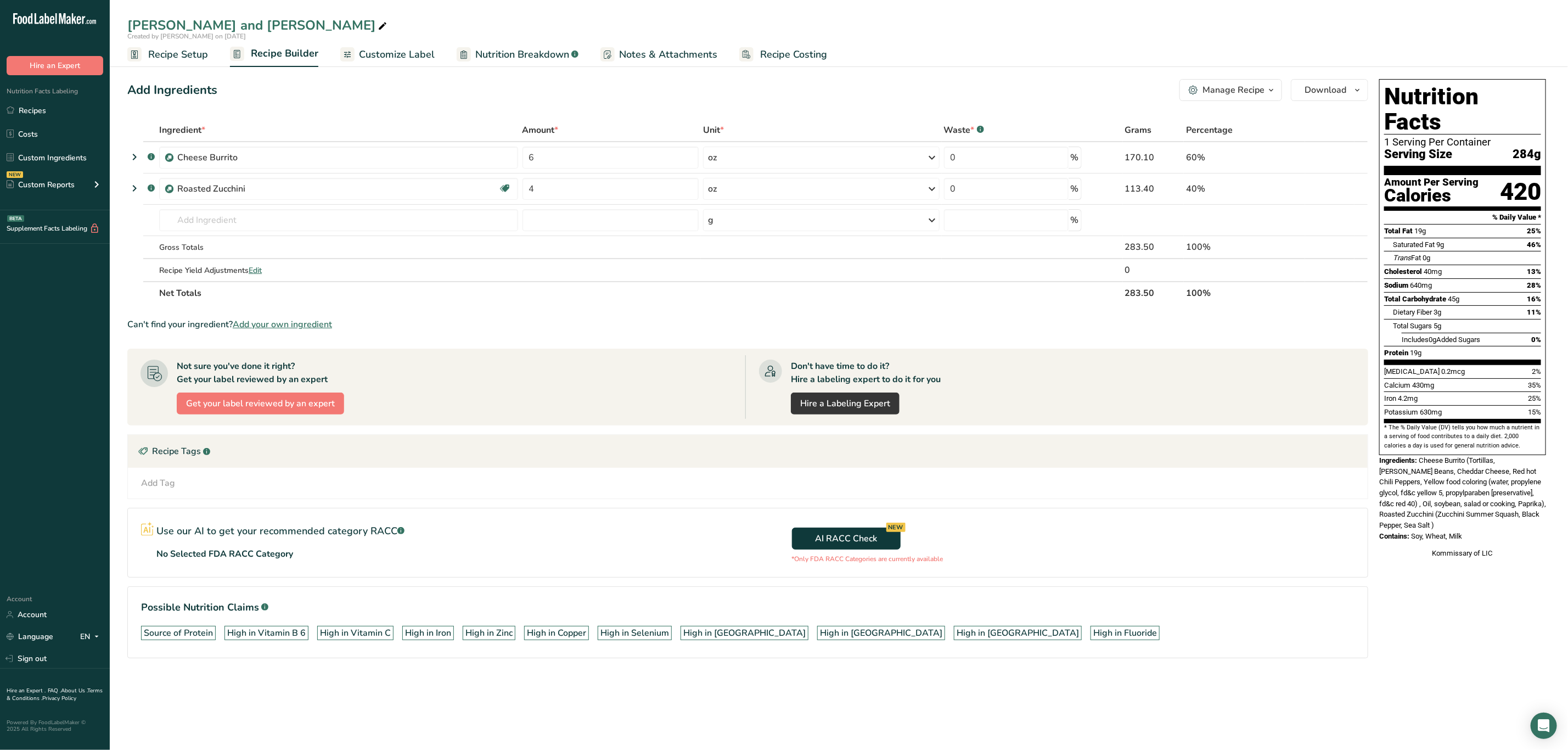
drag, startPoint x: 1420, startPoint y: 437, endPoint x: 1504, endPoint y: 512, distance: 112.6
click at [1504, 512] on div "Nutrition Facts 1 Serving Per Container Serving Size 284g Amount Per Serving Ca…" at bounding box center [1462, 319] width 176 height 489
copy div "Cheese Burrito (Tortillas, [PERSON_NAME] Beans, Cheddar Cheese, Red hot Chili P…"
click at [1444, 607] on div "Nutrition Facts 1 Serving Per Container Serving Size 284g Amount Per Serving Ca…" at bounding box center [1462, 384] width 176 height 619
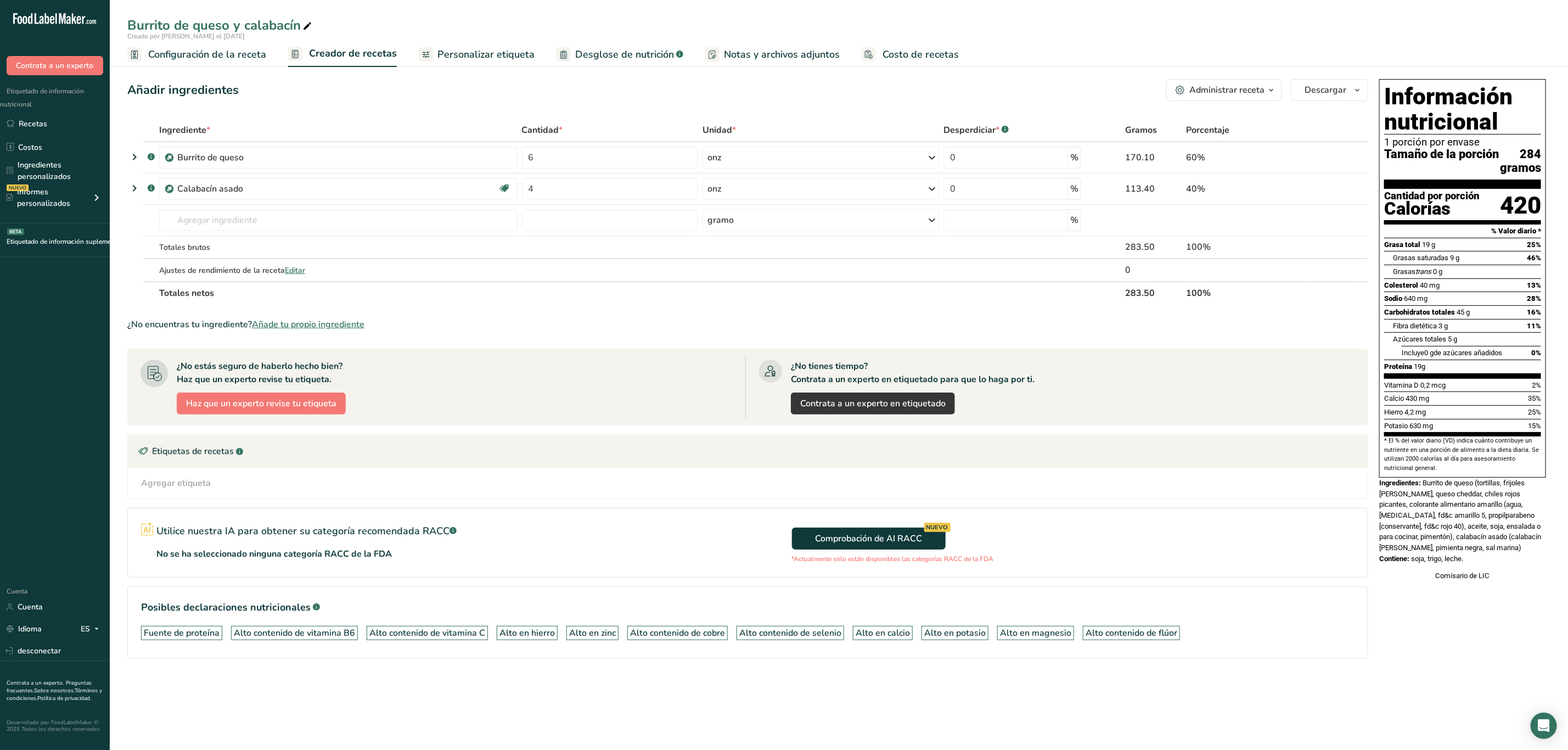
drag, startPoint x: 1426, startPoint y: 496, endPoint x: 1492, endPoint y: 576, distance: 103.7
click at [1492, 576] on div "Información nutricional 1 porción por envase Tamaño de la porción 284 gramos Ca…" at bounding box center [1462, 330] width 176 height 511
copy div "Burrito de queso (tortillas, frijoles [PERSON_NAME], queso cheddar, chiles rojo…"
click at [1462, 526] on div "Ingredientes: Burrito de queso (tortillas, frijoles [PERSON_NAME], queso chedda…" at bounding box center [1462, 516] width 167 height 76
click at [1462, 526] on div "Ingredientes: Burrito de queso (tortillas, frijoles pintos, queso cheddar, chil…" at bounding box center [1462, 516] width 167 height 76
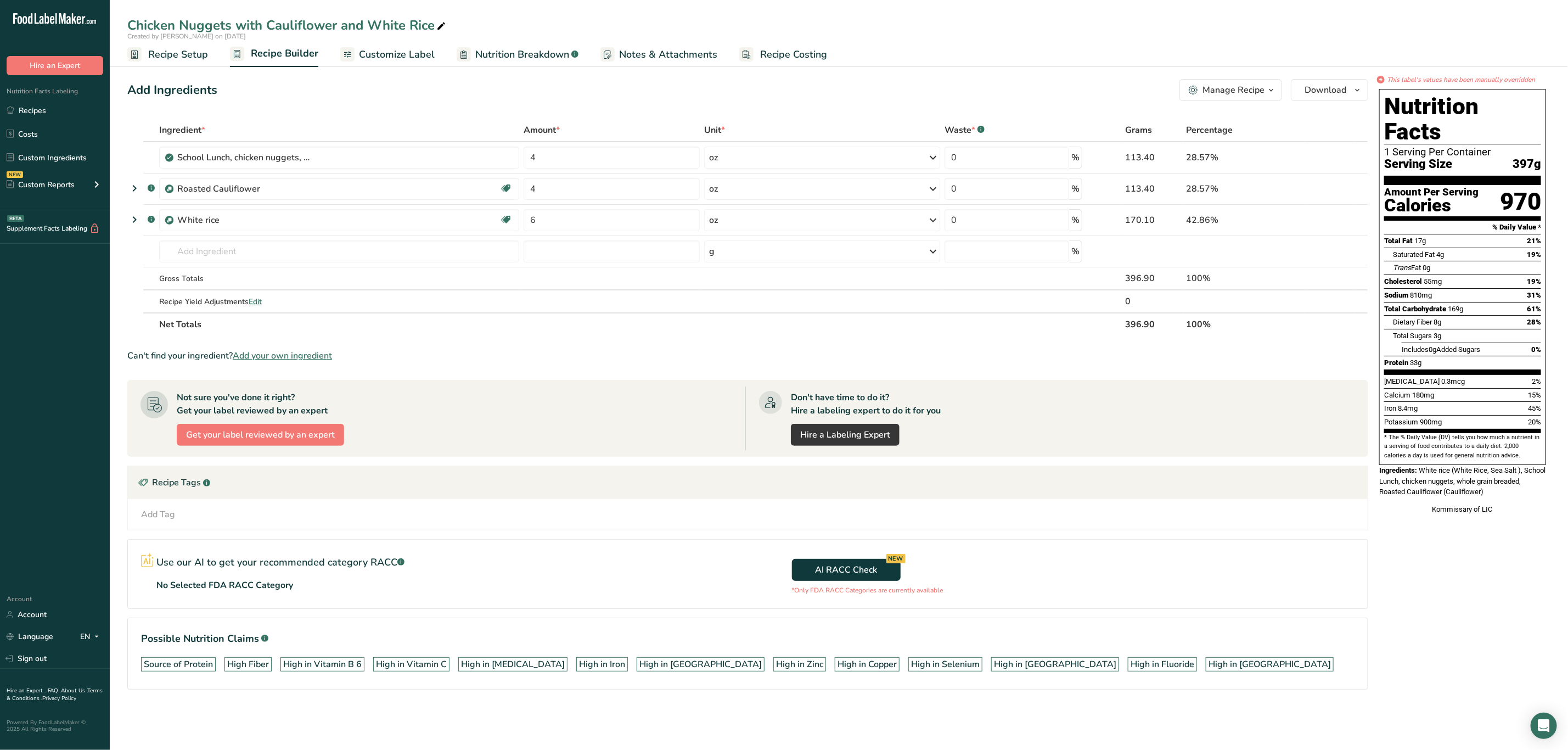
click at [1419, 466] on span "White rice (White Rice, Sea Salt ), School Lunch, chicken nuggets, whole grain …" at bounding box center [1462, 481] width 166 height 30
drag, startPoint x: 1419, startPoint y: 446, endPoint x: 1531, endPoint y: 473, distance: 115.2
click at [1531, 473] on div "Ingredients: White rice (White Rice, Sea Salt ), School Lunch, chicken nuggets,…" at bounding box center [1462, 481] width 167 height 33
copy span "White rice (White Rice, Sea Salt ), School Lunch, chicken nuggets, whole grain …"
click at [1472, 544] on div "* This label's values have been manually overridden Nutrition Facts 1 Serving P…" at bounding box center [1462, 399] width 176 height 650
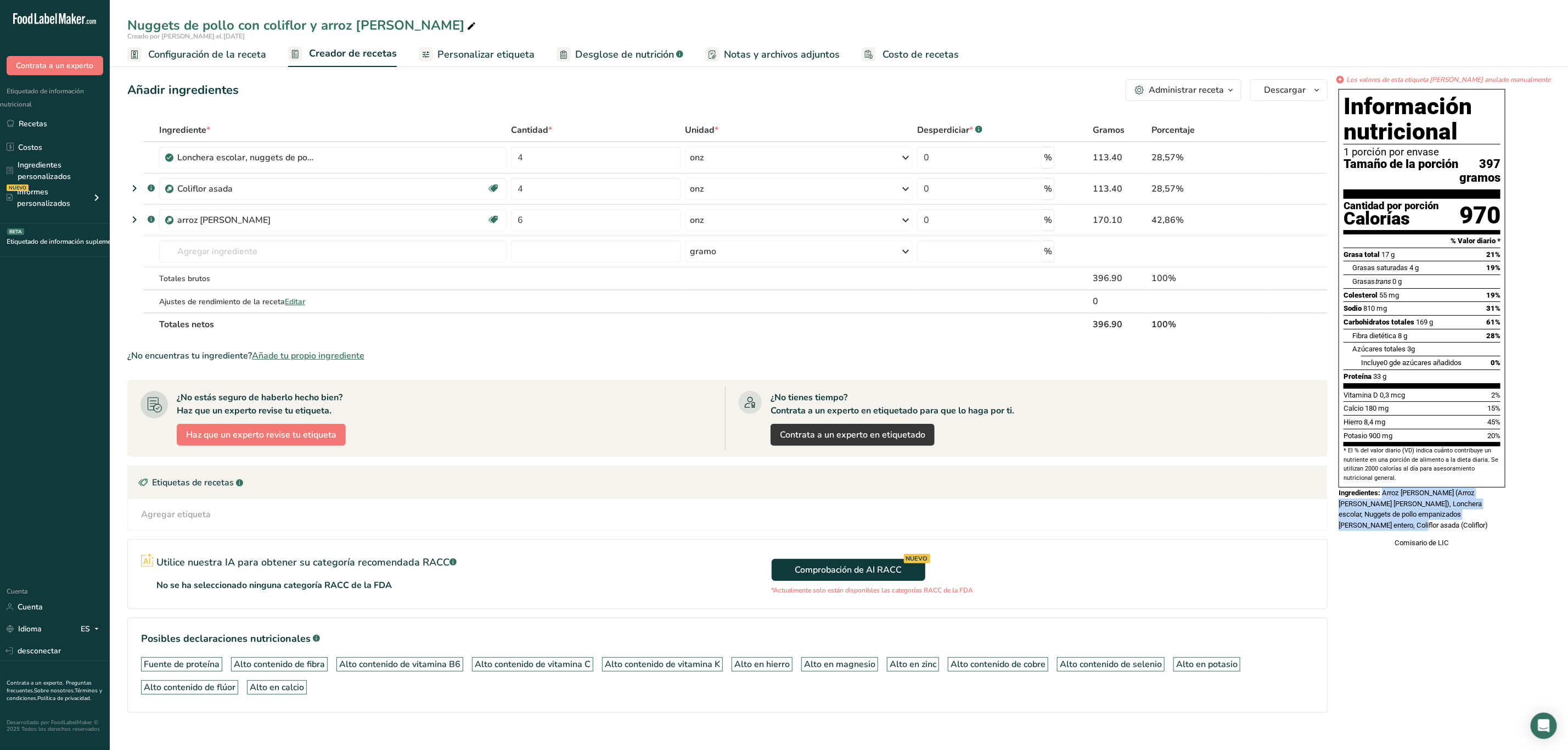
drag, startPoint x: 1415, startPoint y: 511, endPoint x: 1457, endPoint y: 541, distance: 51.6
click at [1457, 531] on div "Ingredientes: Arroz blanco (Arroz blanco, Sal marina), Lonchera escolar, Nugget…" at bounding box center [1422, 509] width 167 height 43
copy font "Arroz blanco (Arroz blanco, Sal marina), Lonchera escolar, Nuggets de pollo emp…"
click at [1460, 549] on div "Comisario de LIC" at bounding box center [1422, 542] width 167 height 11
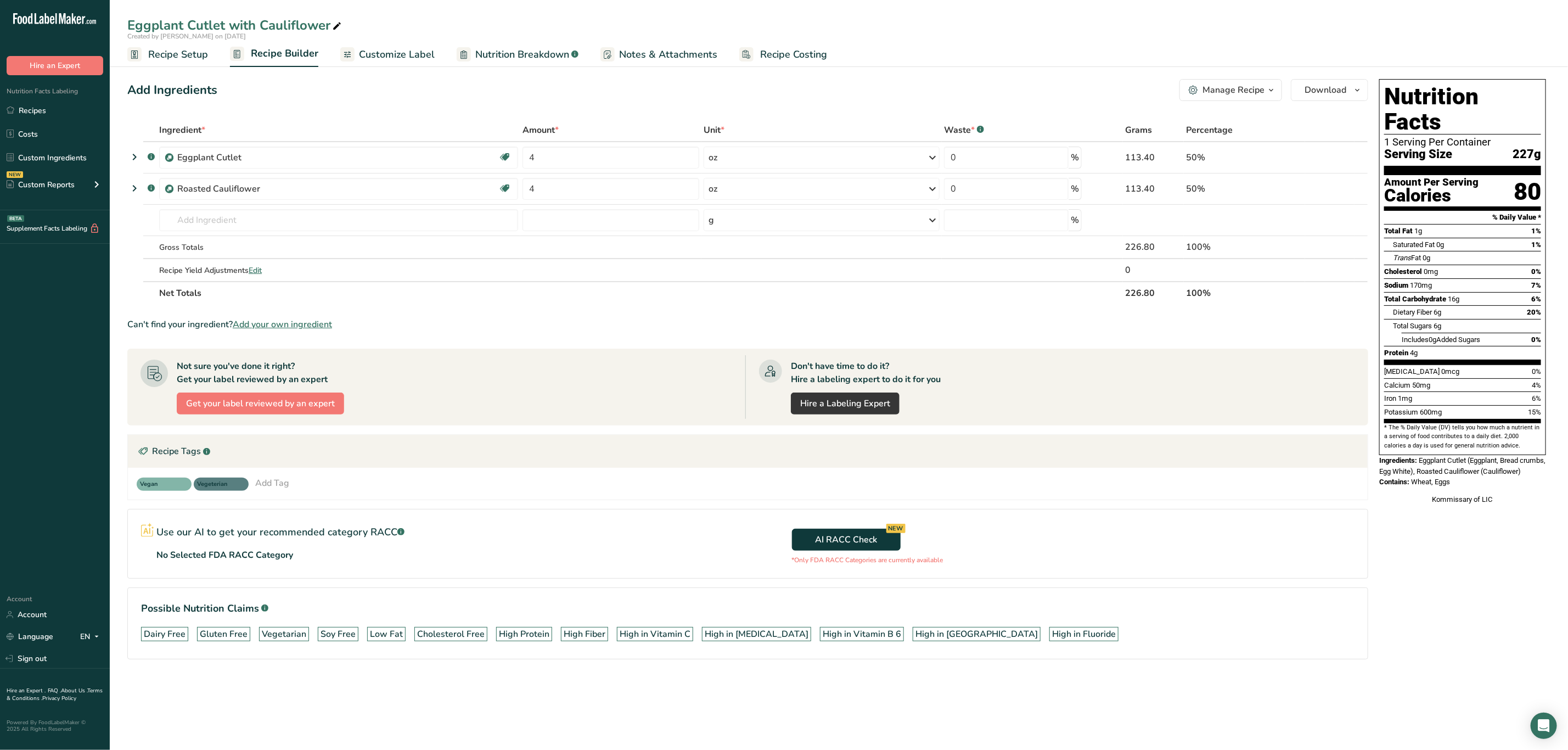
drag, startPoint x: 1421, startPoint y: 438, endPoint x: 1465, endPoint y: 473, distance: 56.2
click at [1465, 473] on div "Nutrition Facts 1 Serving Per Container Serving Size 227g Amount Per Serving Ca…" at bounding box center [1462, 291] width 176 height 435
copy div "Eggplant Cutlet (Eggplant, Bread crumbs, Egg [PERSON_NAME]), Roasted Cauliflowe…"
click at [1407, 460] on span "Eggplant Cutlet (Eggplant, Bread crumbs, Egg White), Roasted Cauliflower (Cauli…" at bounding box center [1462, 466] width 166 height 20
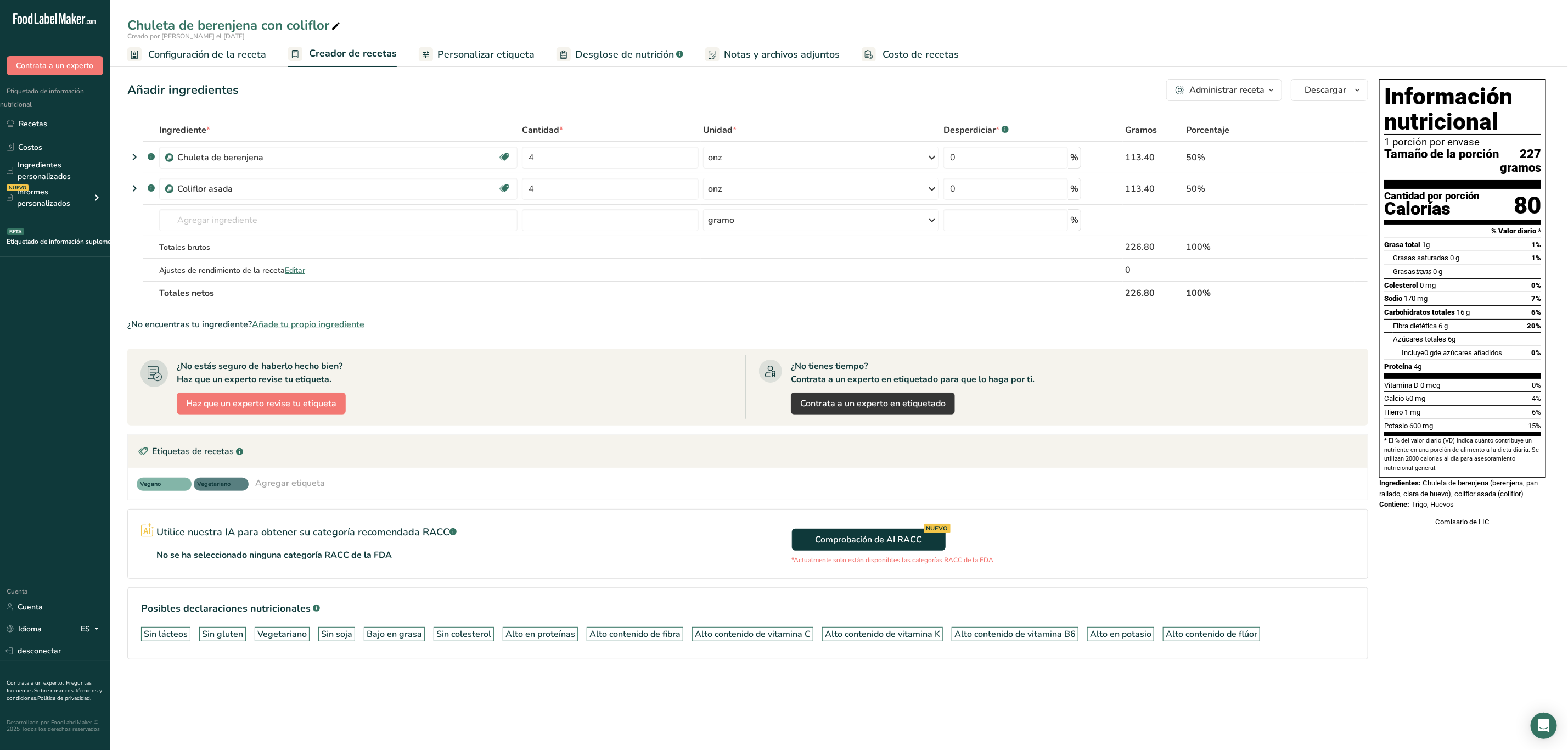
drag, startPoint x: 1426, startPoint y: 496, endPoint x: 1472, endPoint y: 521, distance: 52.4
click at [1472, 521] on div "Información nutricional 1 porción por envase Tamaño de la porción 227 gramos Ca…" at bounding box center [1462, 303] width 176 height 457
copy div "Chuleta de berenjena (berenjena, pan rallado, clara de huevo), coliflor asada (…"
click at [403, 220] on input "text" at bounding box center [338, 220] width 359 height 22
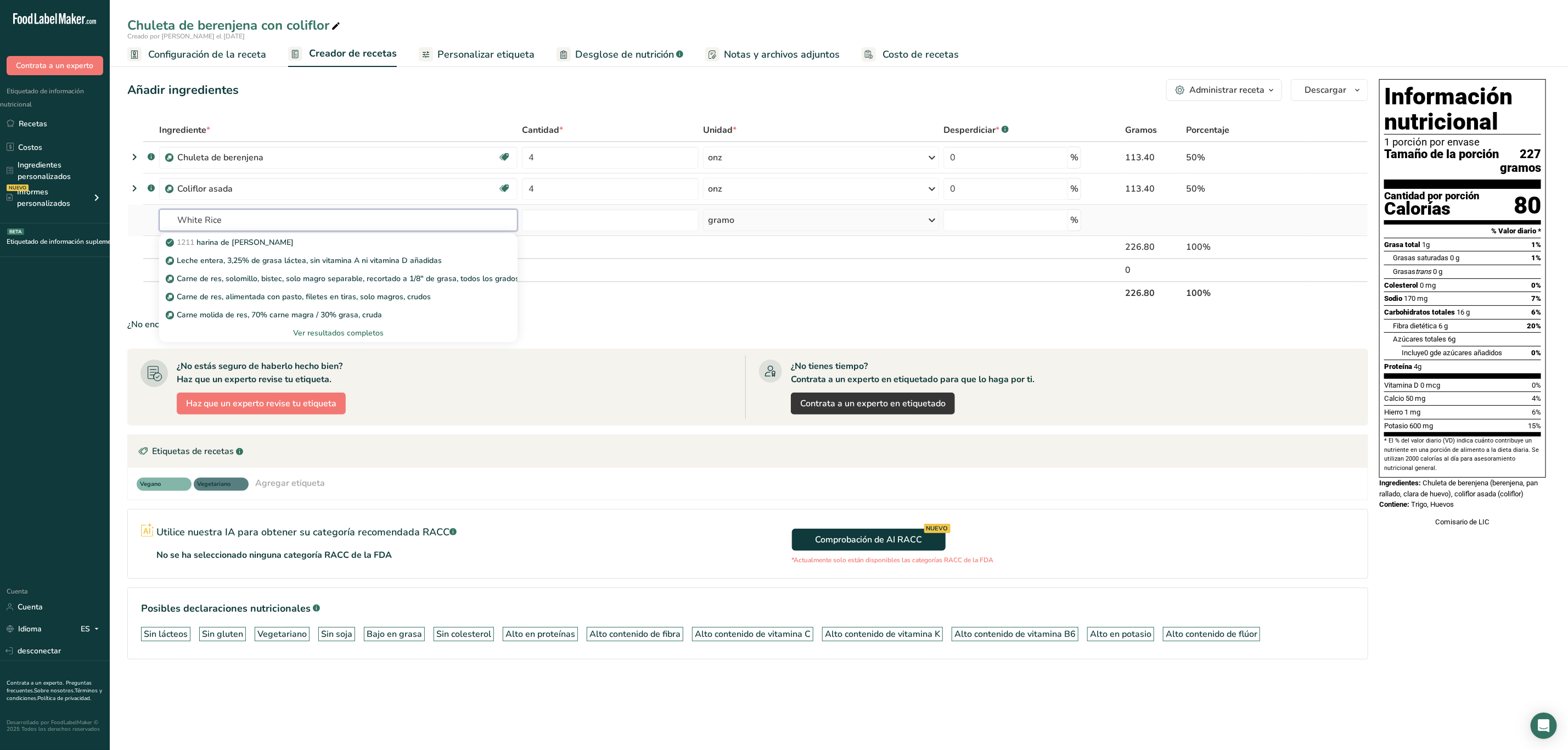
type input "White Rice"
click at [348, 332] on font "Ver resultados completos" at bounding box center [338, 333] width 90 height 10
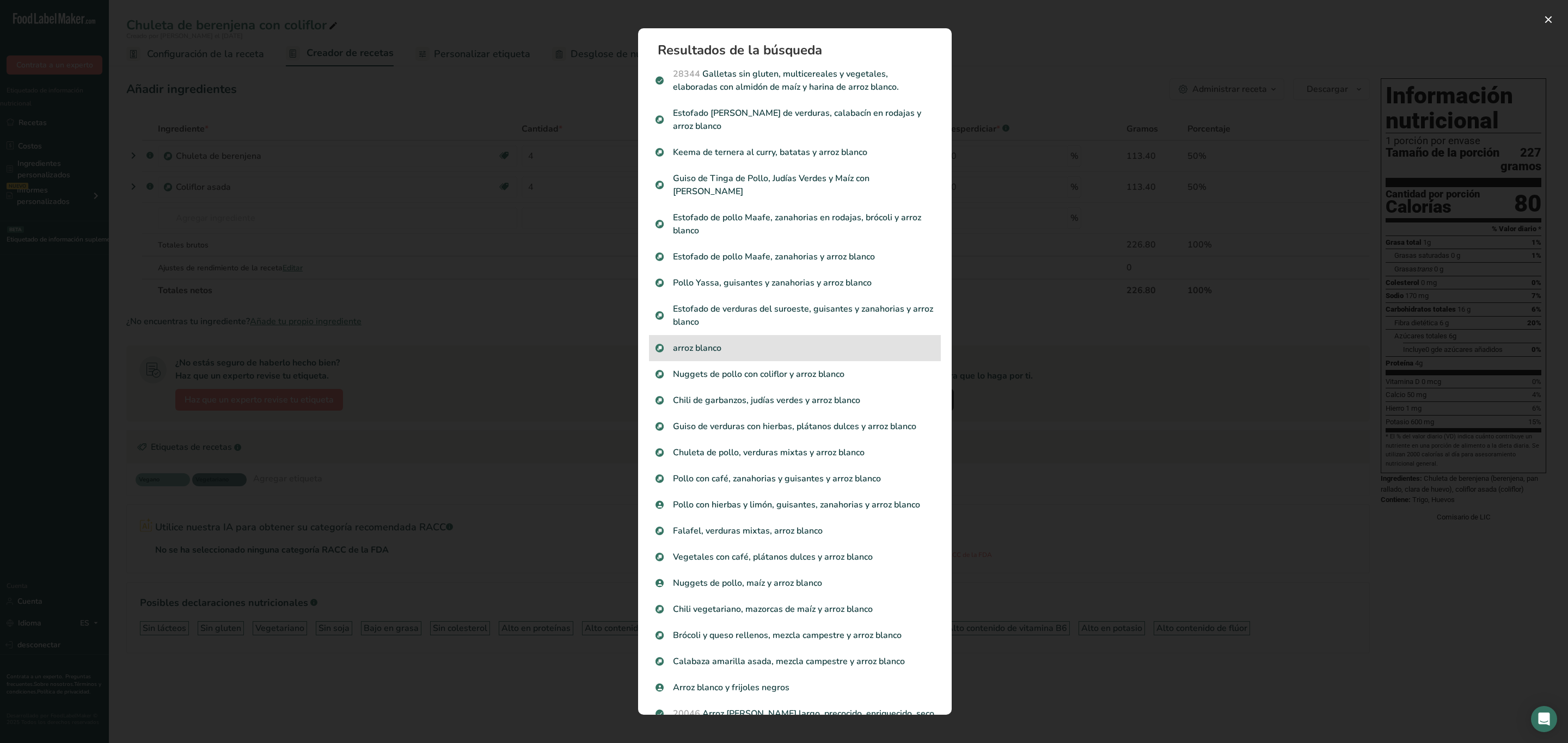
click at [746, 348] on p "arroz blanco" at bounding box center [794, 348] width 279 height 13
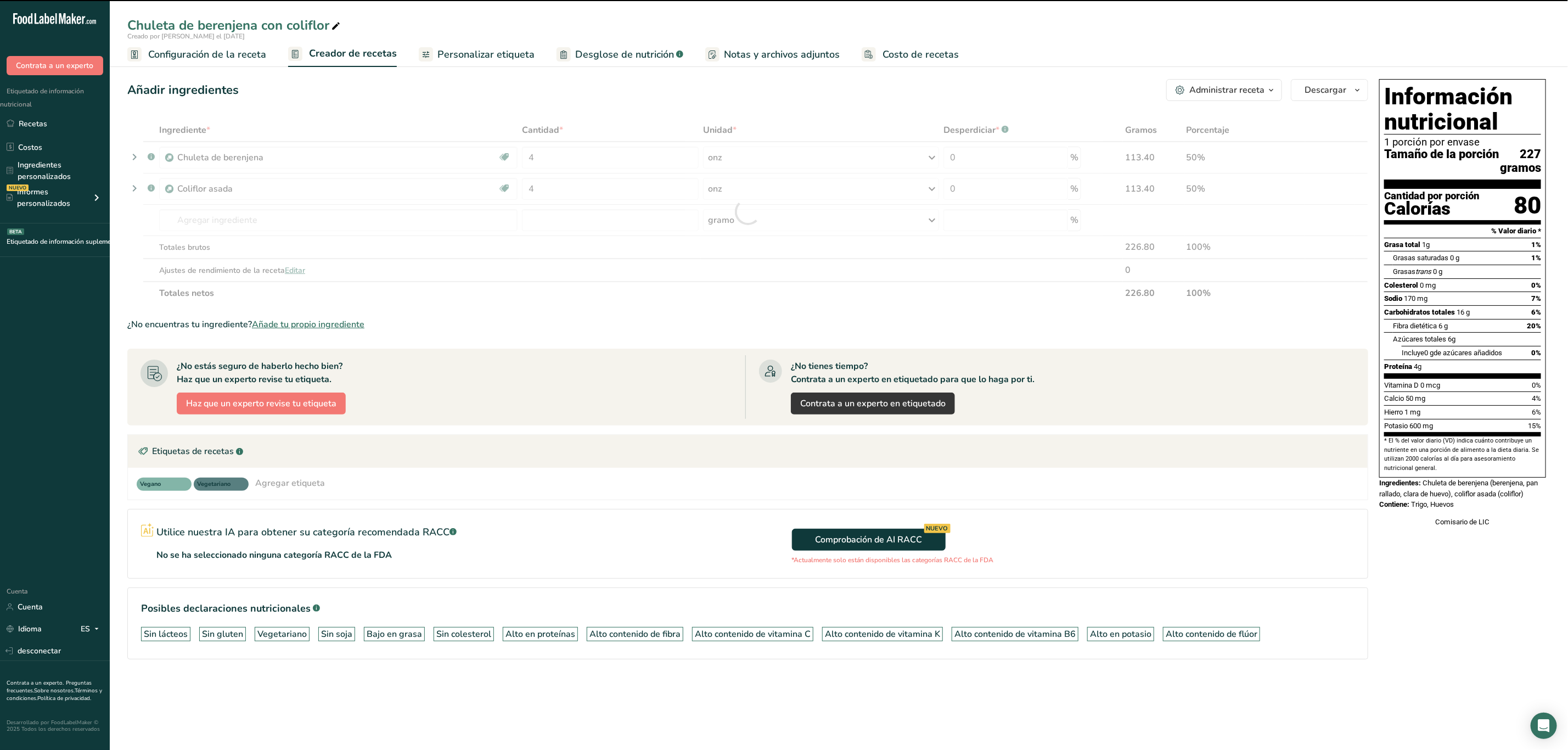
type input "0"
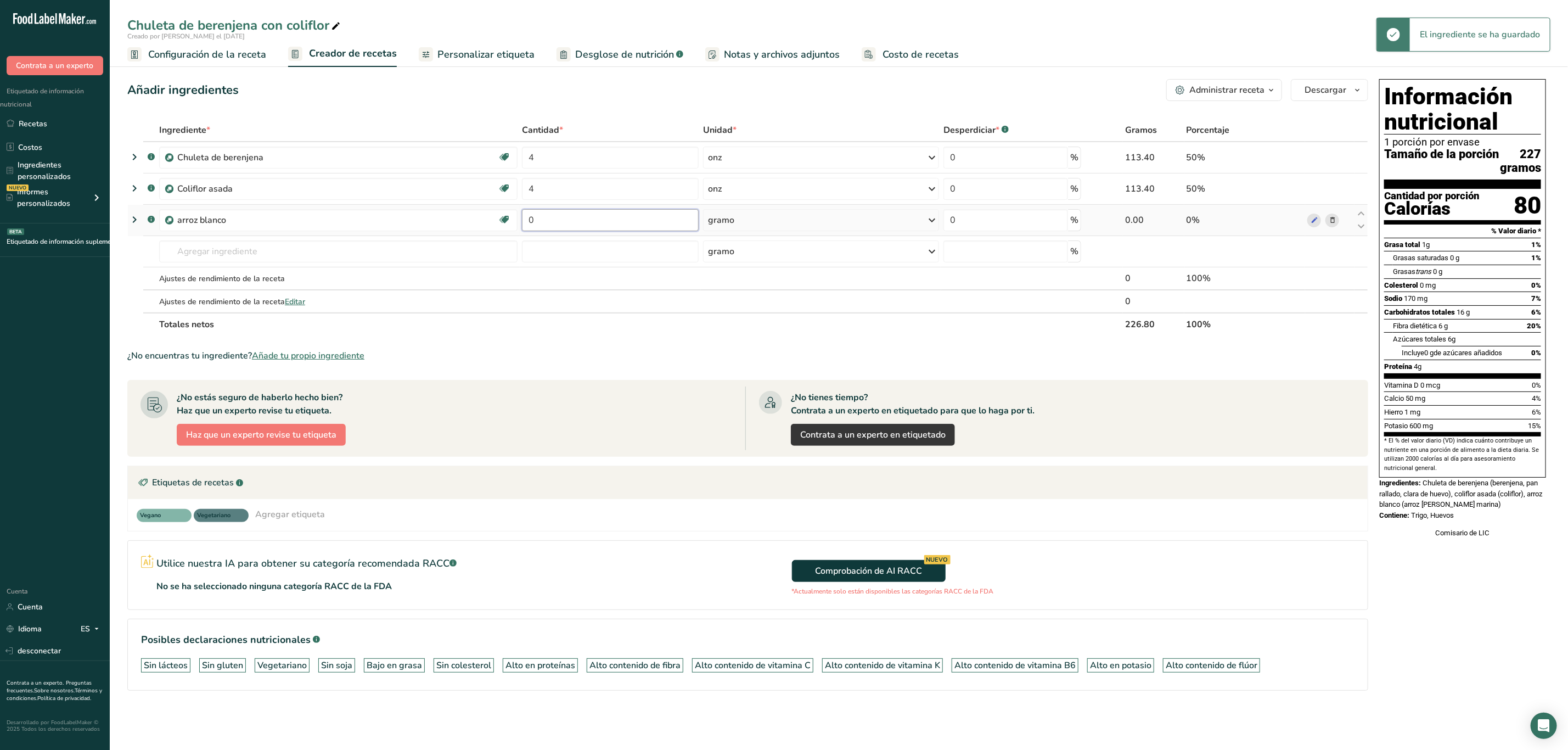
click at [604, 218] on input "0" at bounding box center [610, 220] width 176 height 22
type input "6"
click at [759, 228] on div "Ingrediente * Cantidad * Unidad * Desperdiciar * .a-a{fill:#347362;}.b-a{fill:#…" at bounding box center [747, 227] width 1241 height 218
click at [755, 221] on div "gramo" at bounding box center [821, 220] width 236 height 22
click at [732, 304] on font "Ver más" at bounding box center [729, 307] width 29 height 10
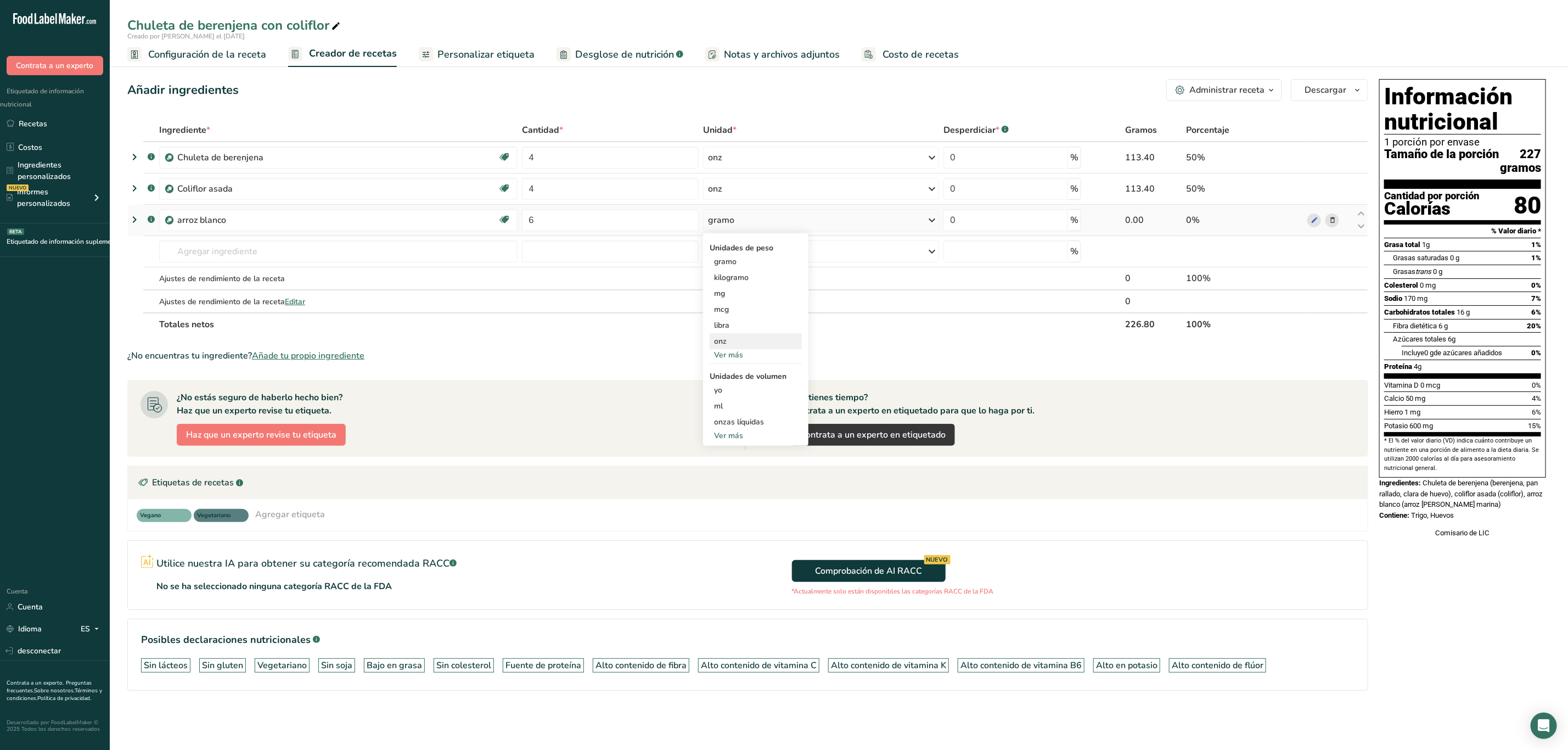
click at [737, 338] on div "onz" at bounding box center [756, 341] width 93 height 16
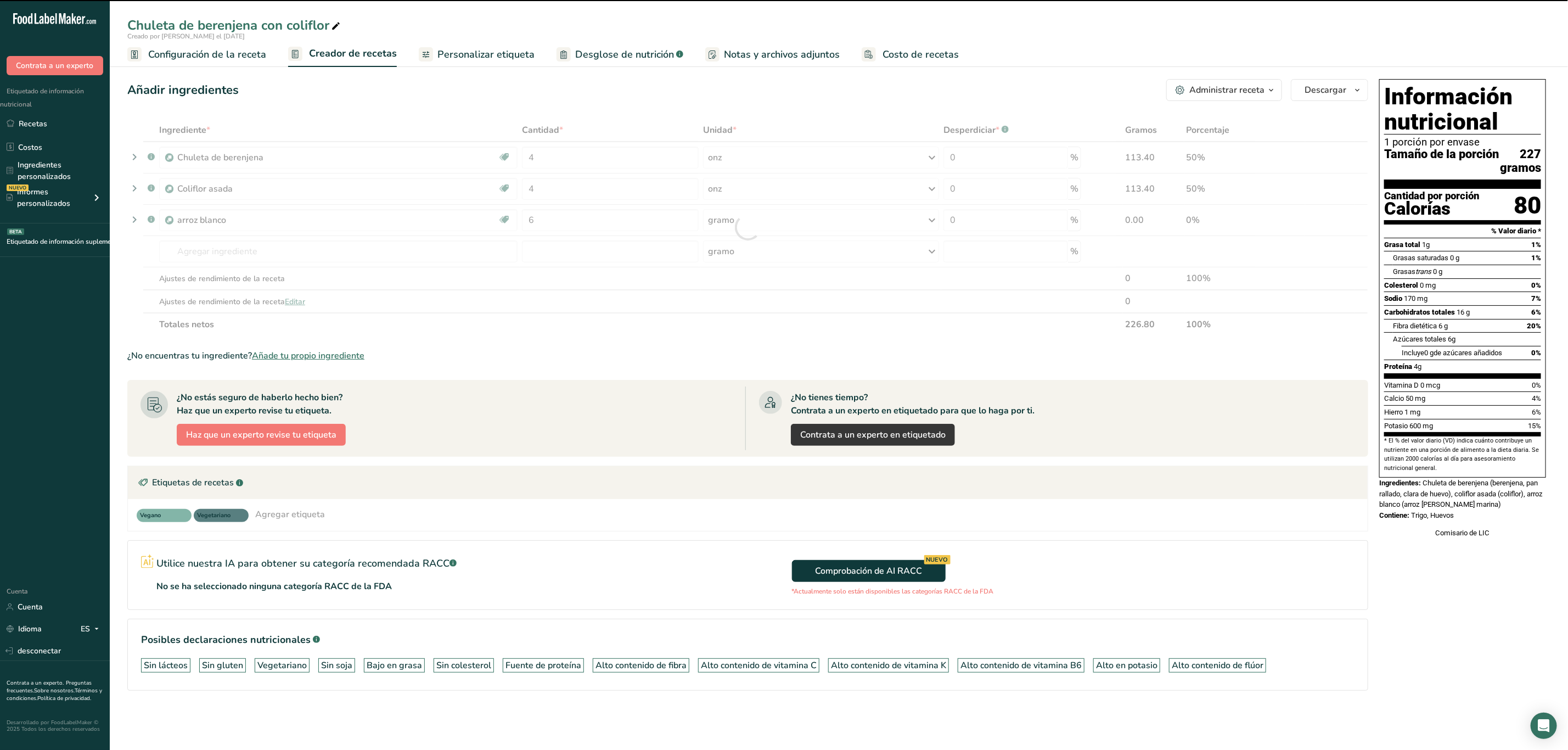
click at [333, 25] on icon at bounding box center [336, 26] width 10 height 15
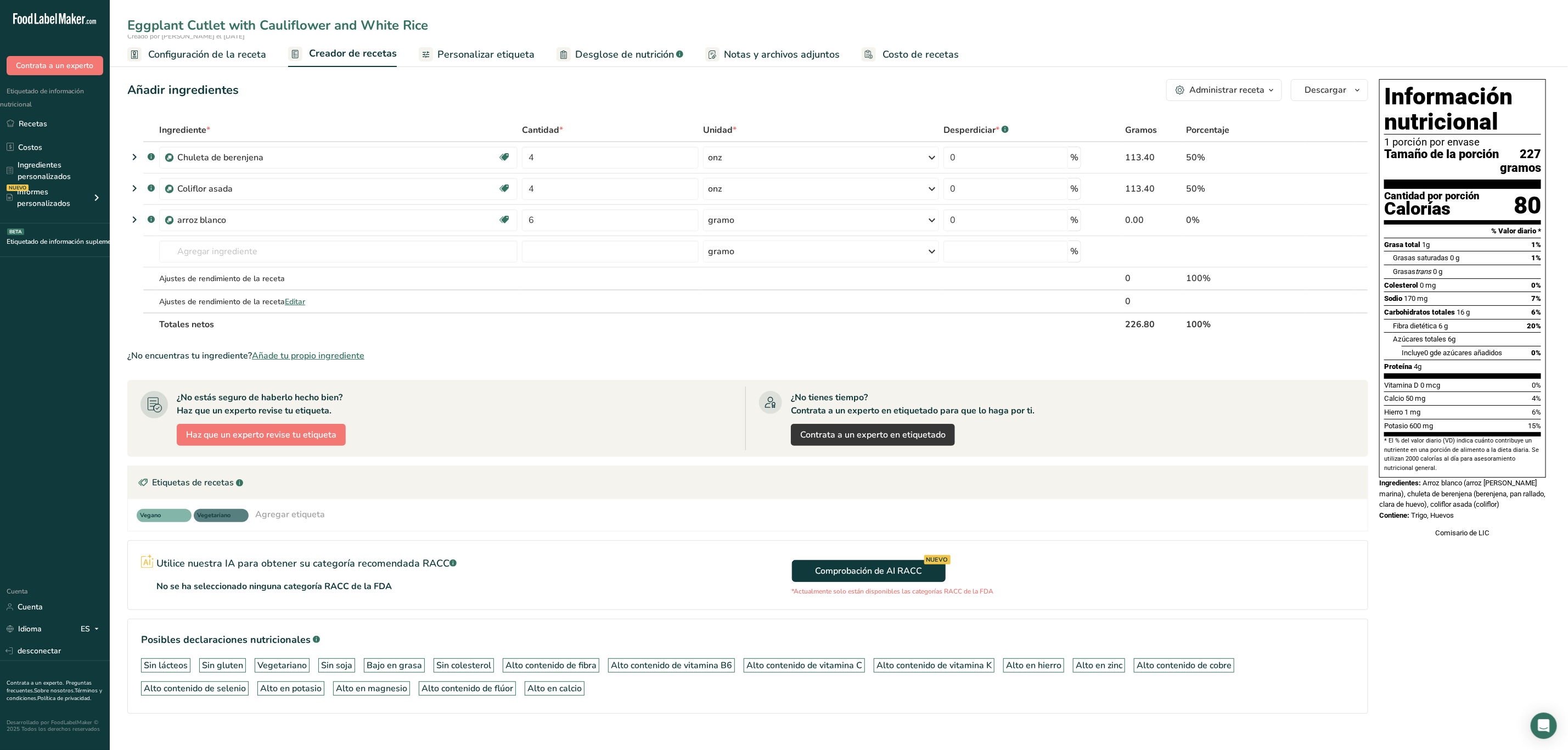
type input "Eggplant Cutlet with Cauliflower and White Rice"
click at [1413, 432] on div "Potasio 600 mg 15%" at bounding box center [1462, 425] width 157 height 14
click at [737, 223] on div "gramo" at bounding box center [821, 220] width 236 height 22
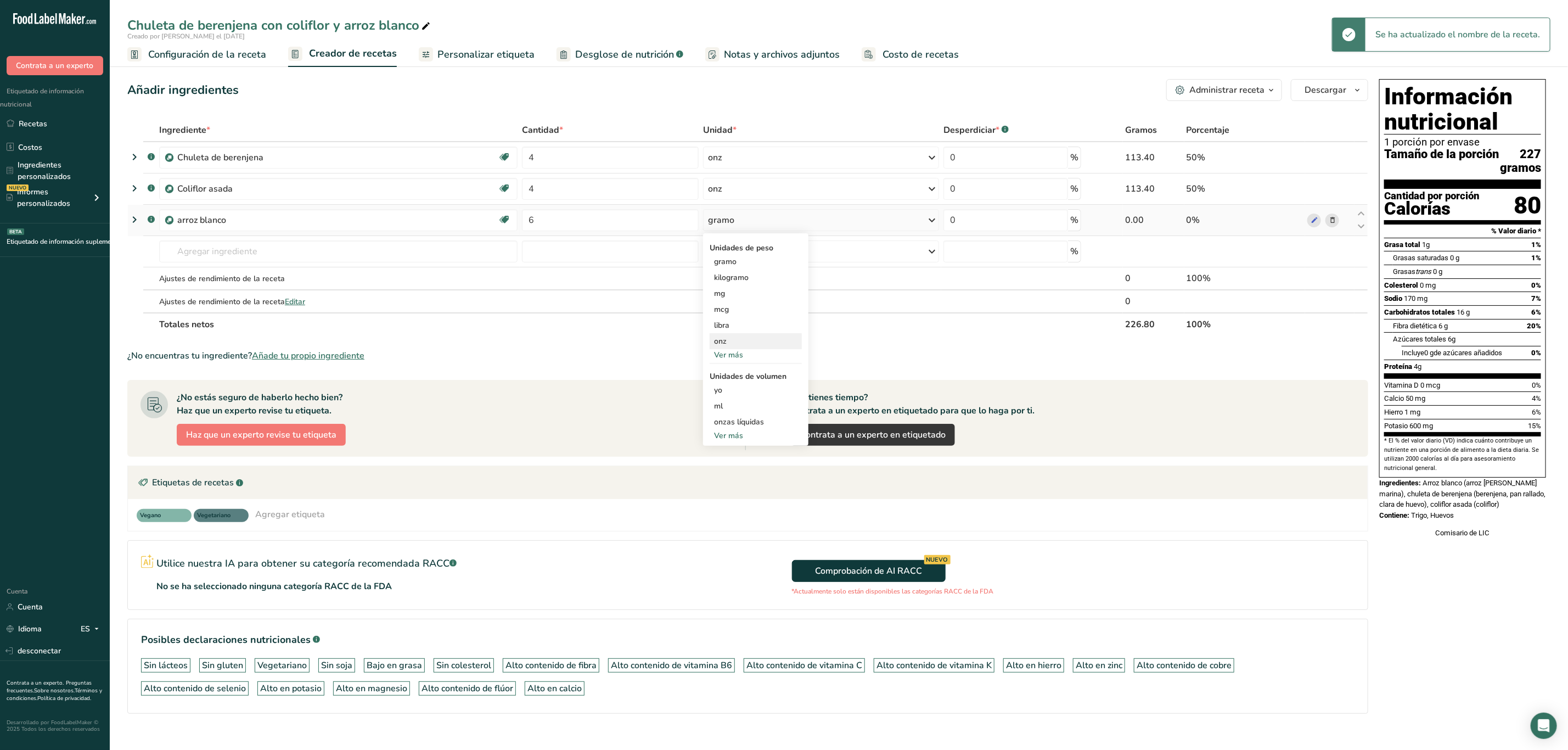
click at [729, 341] on div "onz" at bounding box center [756, 341] width 93 height 16
click at [932, 224] on icon at bounding box center [932, 220] width 13 height 20
click at [735, 334] on div "onz" at bounding box center [756, 341] width 93 height 16
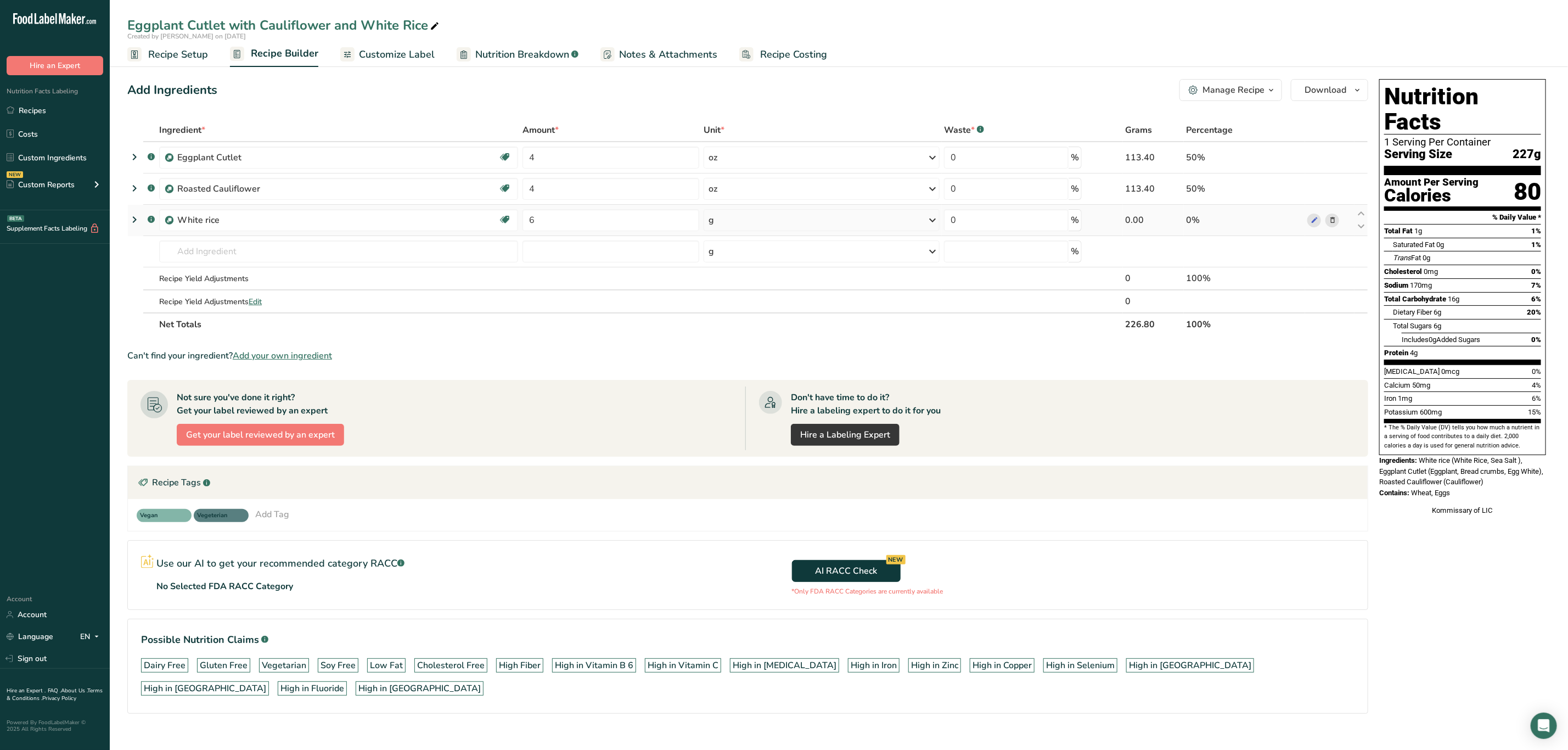
click at [802, 220] on div "g" at bounding box center [821, 220] width 236 height 22
click at [728, 338] on div "oz" at bounding box center [756, 341] width 93 height 16
drag, startPoint x: 1421, startPoint y: 439, endPoint x: 1468, endPoint y: 469, distance: 55.8
click at [1468, 469] on div "Nutrition Facts 1 Serving Per Container Serving Size 397g Amount Per Serving Ca…" at bounding box center [1462, 297] width 176 height 446
copy div "White rice (White Rice, Sea Salt ), Eggplant Cutlet (Eggplant, Bread crumbs, Eg…"
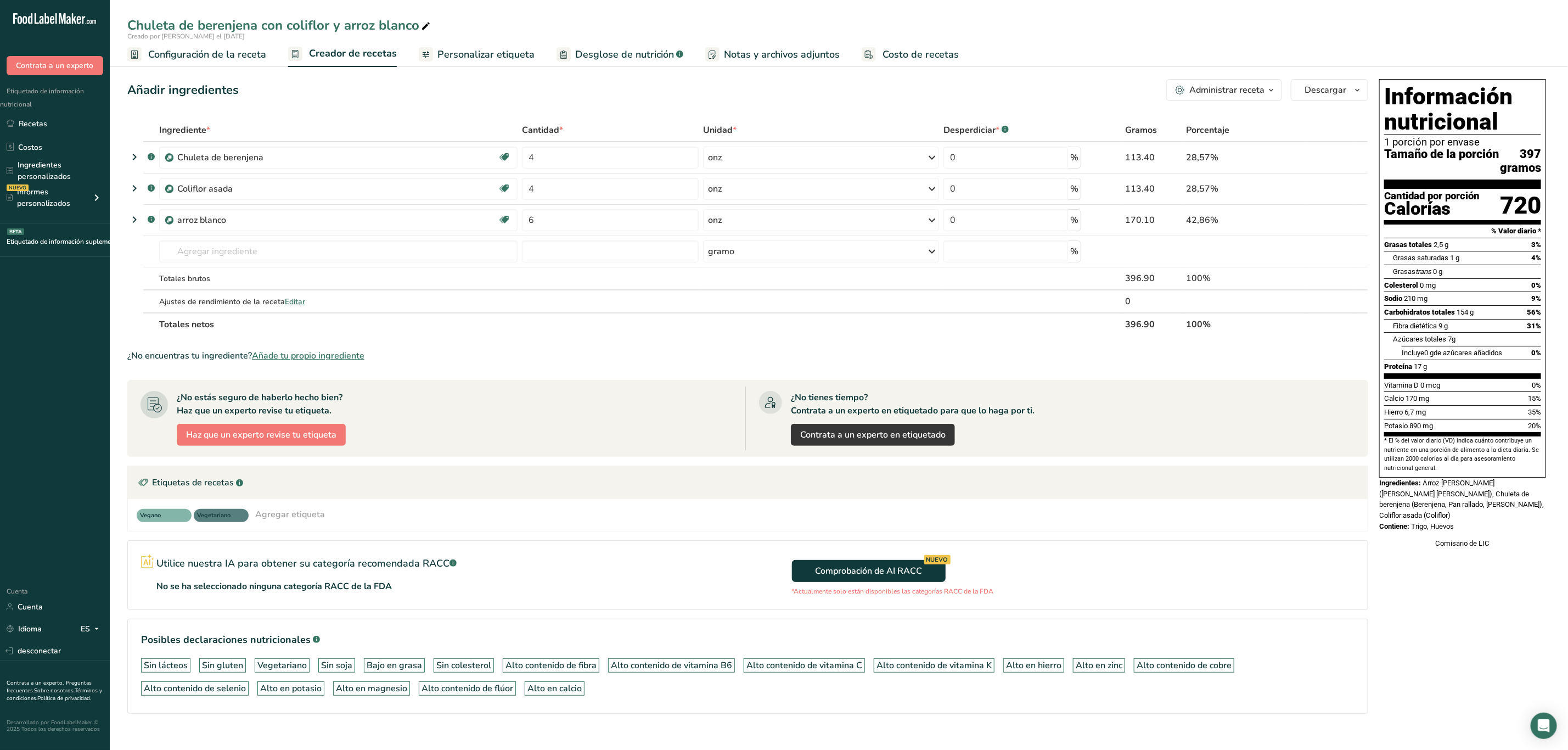
drag, startPoint x: 1425, startPoint y: 500, endPoint x: 1471, endPoint y: 537, distance: 59.0
click at [1471, 537] on div "Información nutricional 1 porción por envase Tamaño de la porción 397 gramos Ca…" at bounding box center [1462, 314] width 176 height 479
copy div "Arroz [PERSON_NAME] ([PERSON_NAME] [PERSON_NAME]), Chuleta de berenjena (Berenj…"
click at [1443, 549] on div "Comisario de LIC" at bounding box center [1462, 543] width 167 height 11
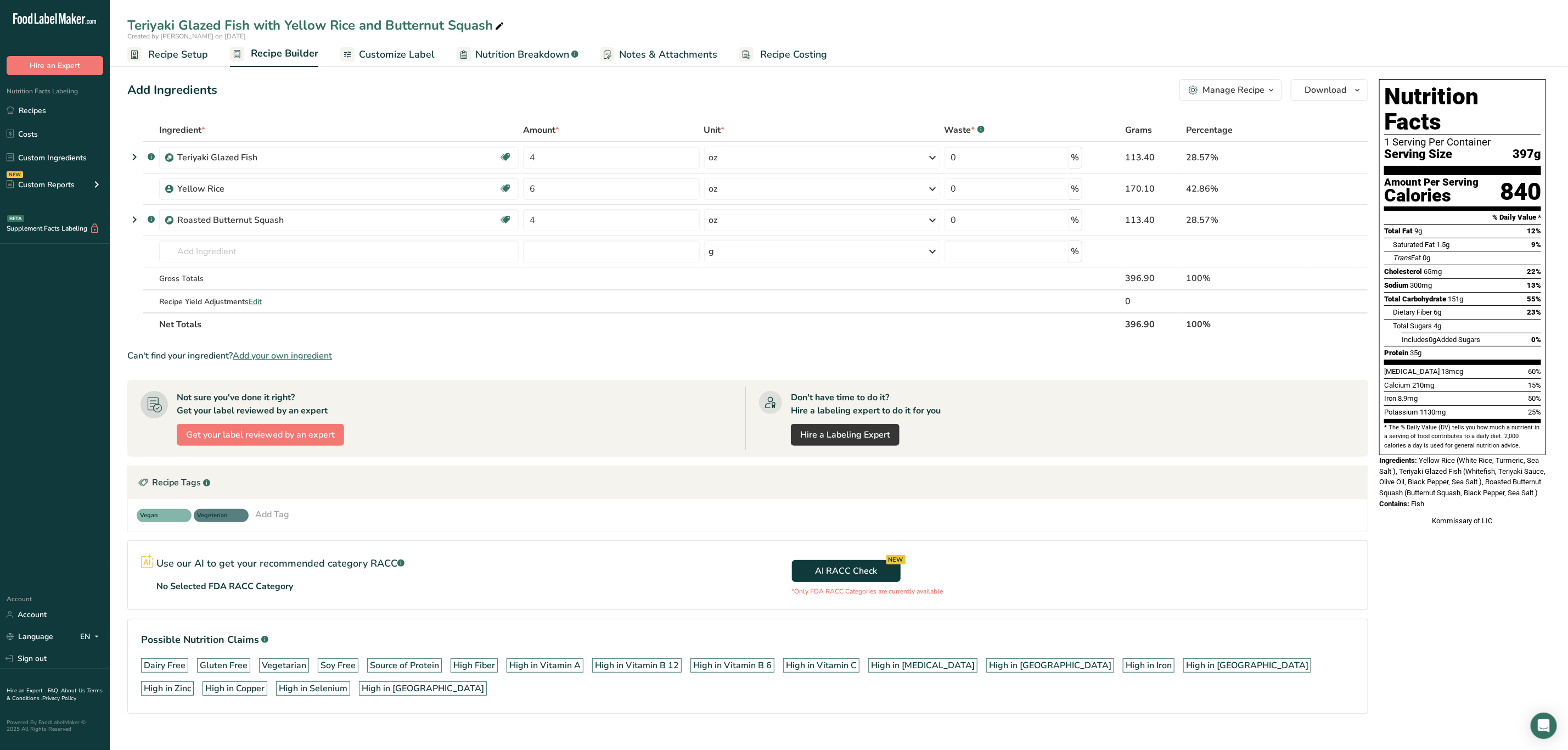
drag, startPoint x: 1421, startPoint y: 440, endPoint x: 1443, endPoint y: 493, distance: 57.4
click at [1443, 493] on div "Nutrition Facts 1 Serving Per Container Serving Size 397g Amount Per Serving Ca…" at bounding box center [1462, 302] width 176 height 456
copy div "Yellow Rice (White Rice, Turmeric, Sea Salt ), Teriyaki Glazed Fish (Whitefish,…"
click at [1464, 522] on div "Kommissary of LIC" at bounding box center [1462, 521] width 167 height 11
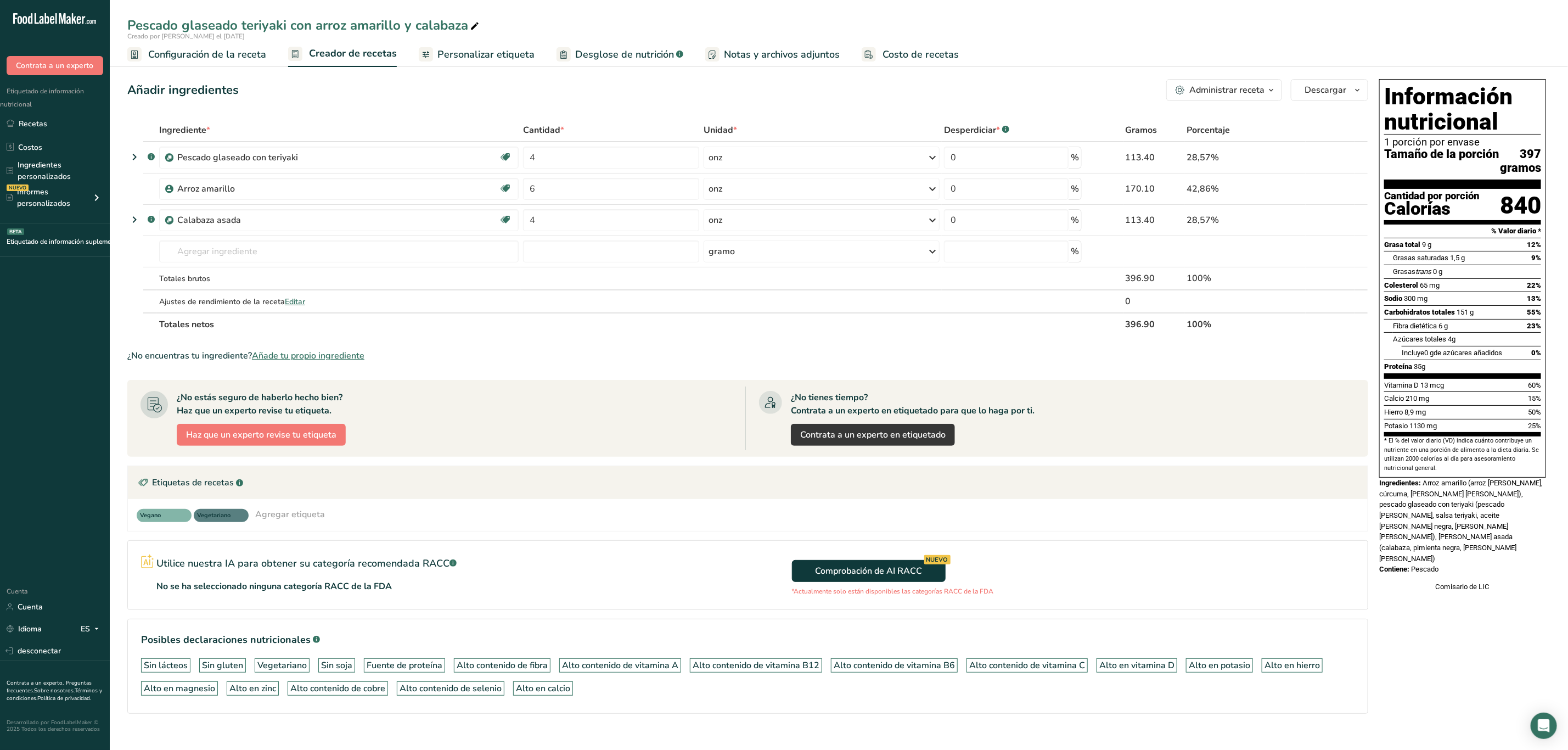
drag, startPoint x: 1426, startPoint y: 499, endPoint x: 1447, endPoint y: 549, distance: 54.2
click at [1447, 549] on div "Información nutricional 1 porción por envase Tamaño de la porción 397 gramos Ca…" at bounding box center [1462, 336] width 176 height 522
copy div "Arroz amarillo (arroz [PERSON_NAME], cúrcuma, [PERSON_NAME] [PERSON_NAME]), pes…"
click at [1451, 639] on div "Información nutricional 1 porción por envase Tamaño de la porción 397 gramos Ca…" at bounding box center [1462, 412] width 176 height 674
click at [1454, 550] on div "Información nutricional 1 porción por envase Tamaño de la porción 397 gramos Ca…" at bounding box center [1462, 336] width 176 height 522
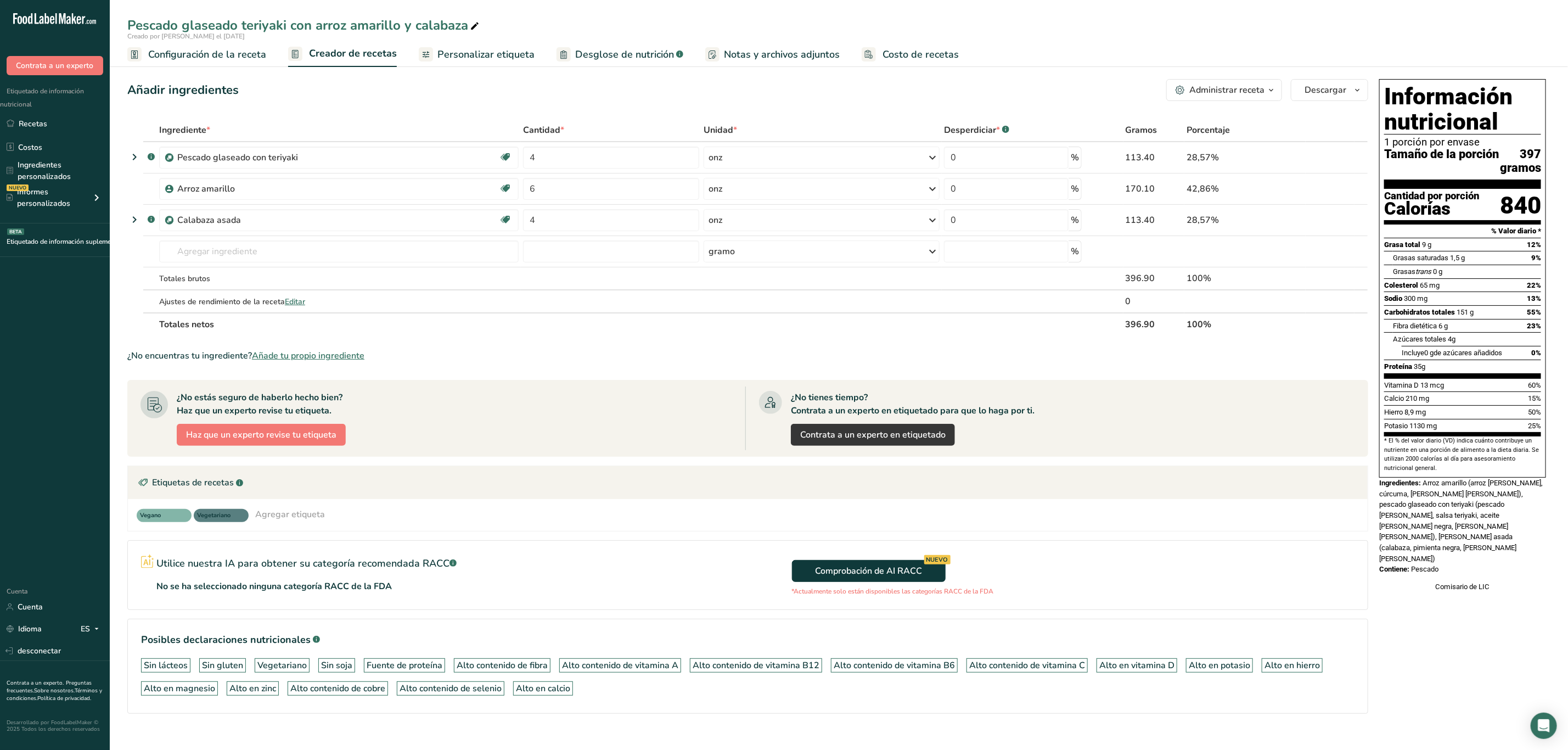
click at [1449, 292] on div "Colesterol 65 mg 22%" at bounding box center [1462, 285] width 157 height 14
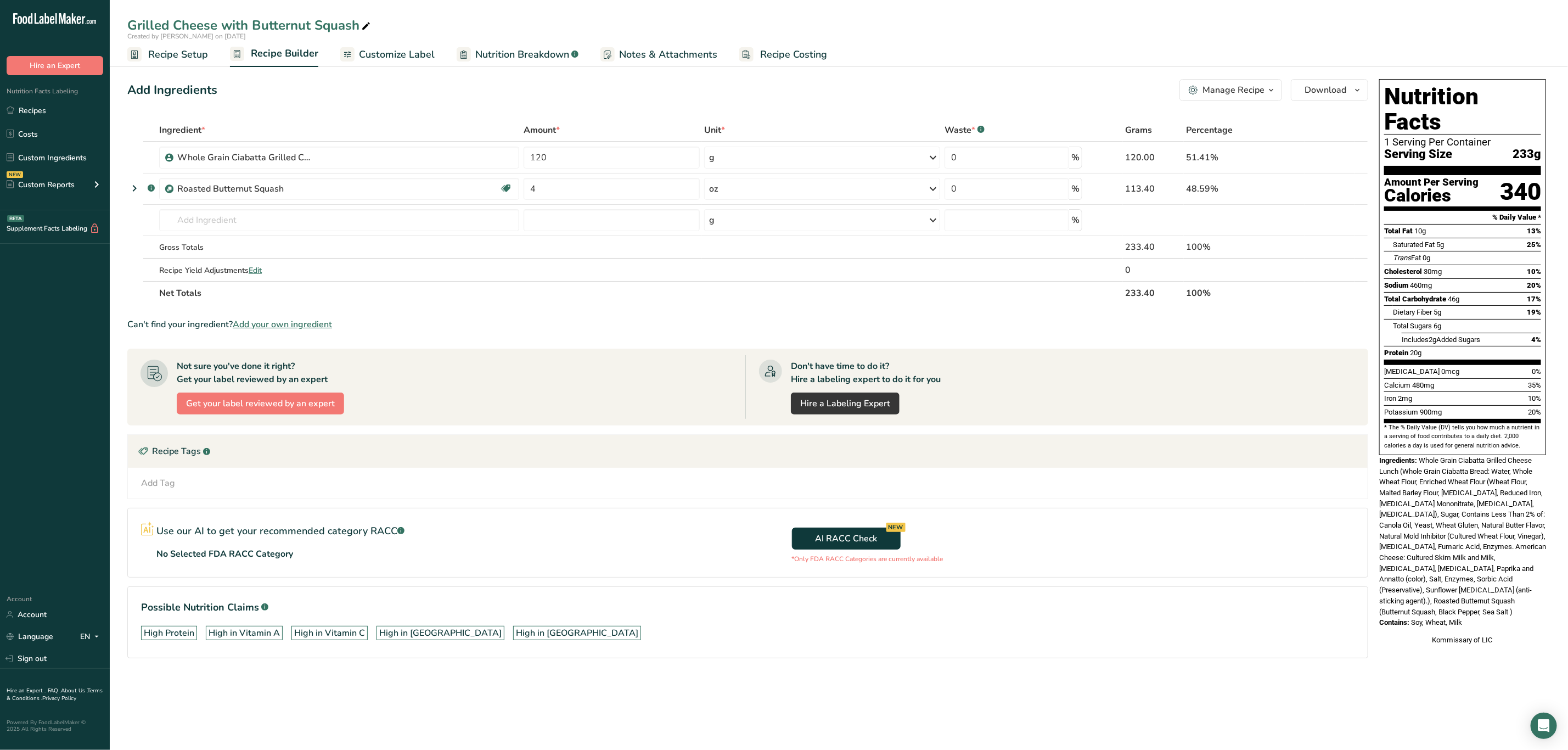
click at [1419, 456] on span "Whole Grain Ciabatta Grilled Cheese Lunch (Whole Grain Ciabatta Bread: Water, W…" at bounding box center [1462, 536] width 167 height 160
drag, startPoint x: 1421, startPoint y: 437, endPoint x: 1515, endPoint y: 585, distance: 175.3
click at [1515, 585] on div "Nutrition Facts 1 Serving Per Container Serving Size 233g Amount Per Serving Ca…" at bounding box center [1462, 362] width 176 height 576
copy div "Whole Grain Ciabatta Grilled Cheese Lunch (Whole Grain Ciabatta Bread: Water, W…"
click at [1436, 550] on span "Whole Grain Ciabatta Grilled Cheese Lunch (Whole Grain Ciabatta Bread: Water, W…" at bounding box center [1462, 536] width 167 height 160
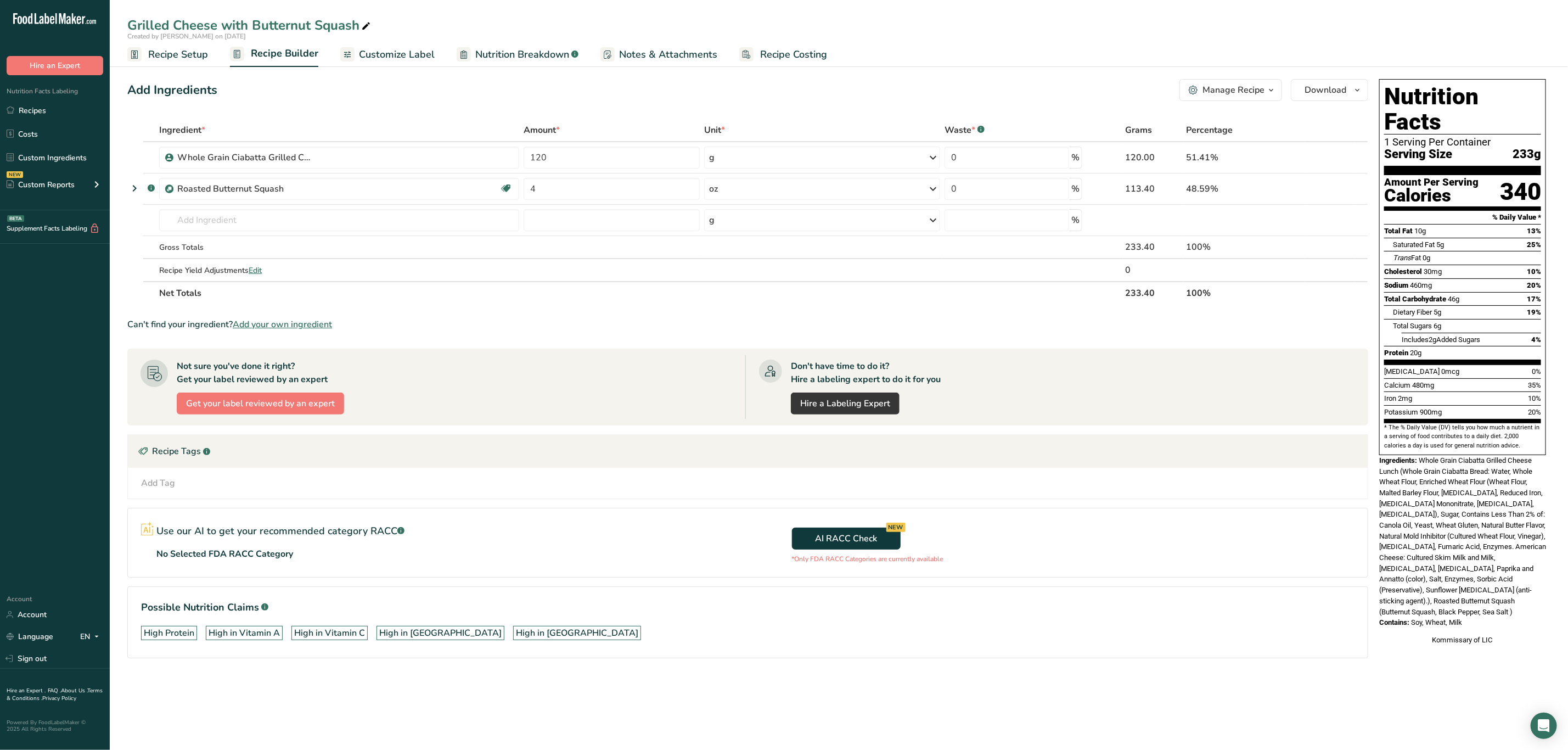
click at [1443, 563] on div "Ingredients: Whole Grain Ciabatta Grilled Cheese Lunch (Whole Grain Ciabatta Br…" at bounding box center [1462, 536] width 167 height 162
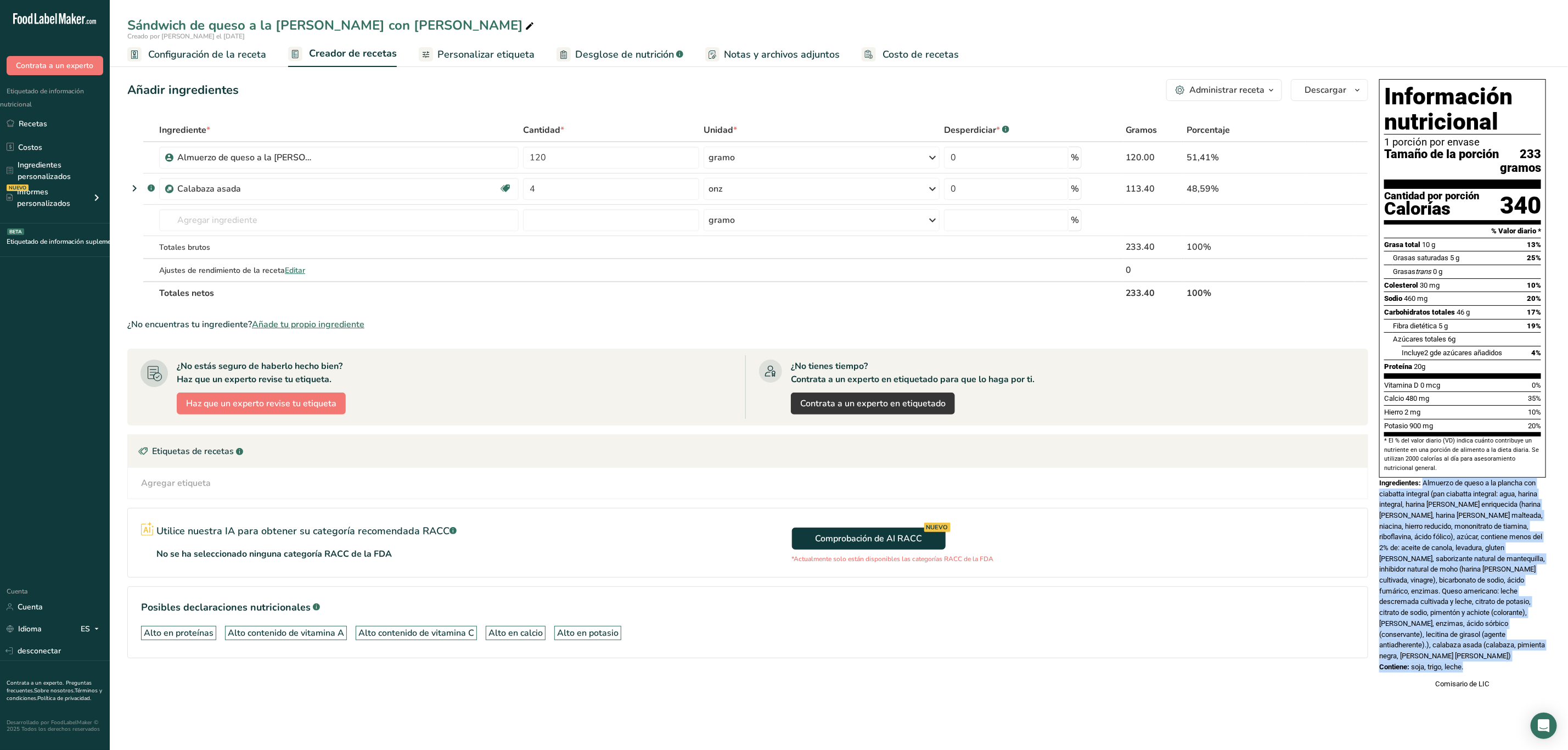
drag, startPoint x: 1425, startPoint y: 500, endPoint x: 1484, endPoint y: 668, distance: 178.1
click at [1484, 668] on div "Información nutricional 1 porción por envase Tamaño de la porción 233 gramos Ca…" at bounding box center [1462, 384] width 176 height 619
copy div "Almuerzo de queso a la plancha con ciabatta integral (pan ciabatta integral: ag…"
click at [1454, 612] on font "Almuerzo de queso a la plancha con ciabatta integral (pan ciabatta integral: ag…" at bounding box center [1462, 569] width 166 height 182
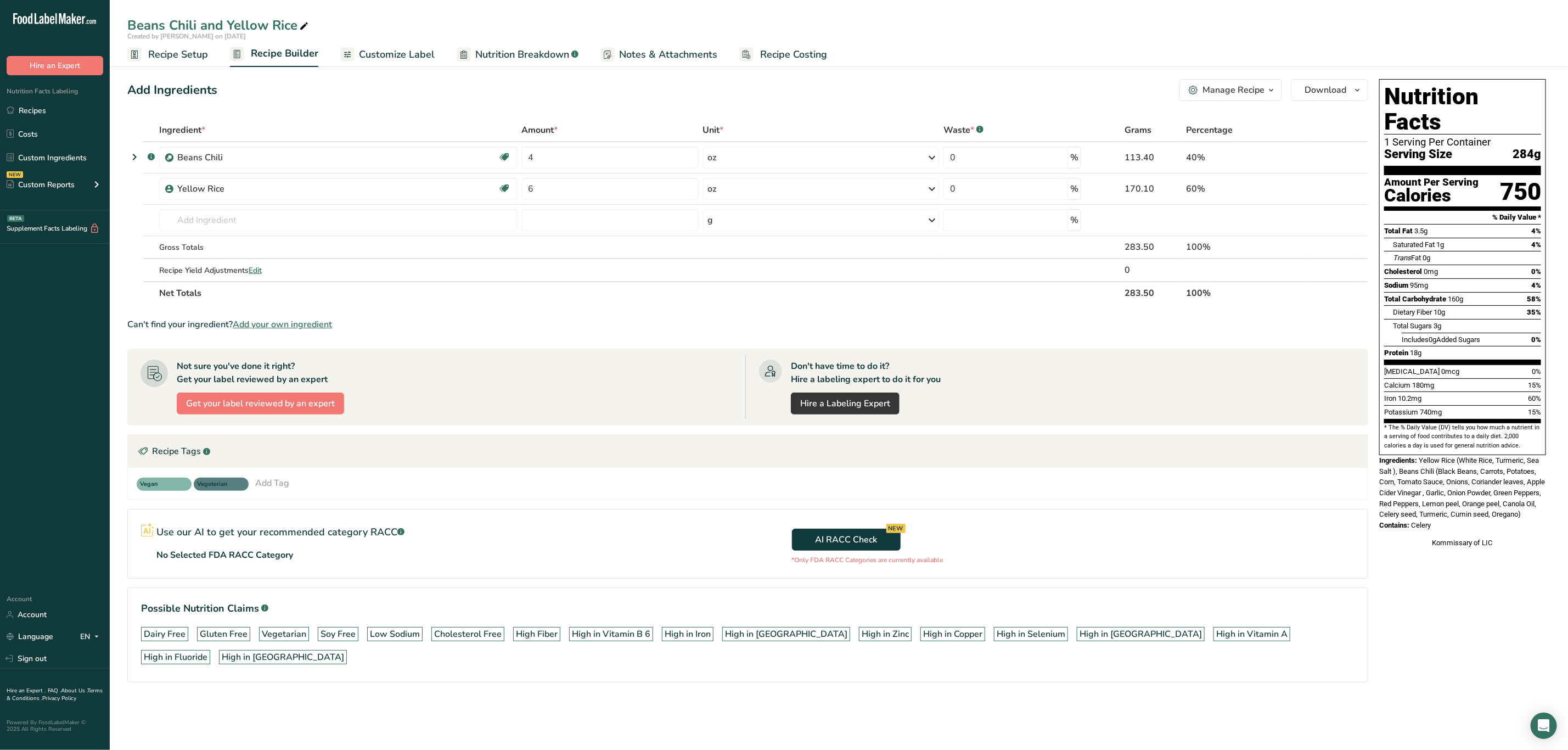
drag, startPoint x: 1420, startPoint y: 435, endPoint x: 1481, endPoint y: 511, distance: 97.5
click at [1481, 511] on div "Nutrition Facts 1 Serving Per Container Serving Size 284g Amount Per Serving Ca…" at bounding box center [1462, 313] width 176 height 478
copy div "Yellow Rice (White Rice, Turmeric, Sea Salt ), Beans Chili (Black Beans, Carrot…"
drag, startPoint x: 1496, startPoint y: 527, endPoint x: 1502, endPoint y: 549, distance: 22.8
click at [1496, 537] on div "Kommissary of LIC" at bounding box center [1462, 542] width 167 height 11
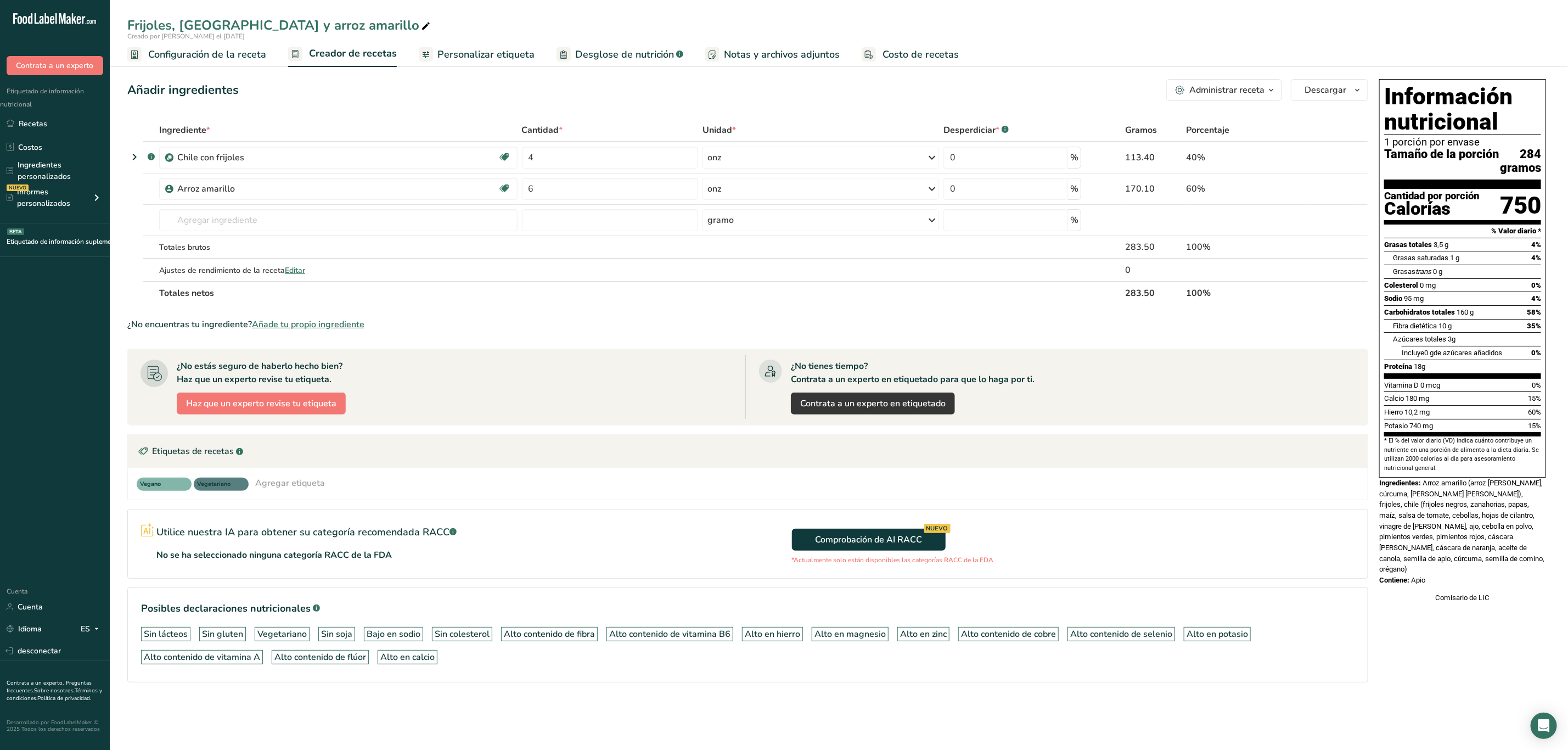
drag, startPoint x: 1425, startPoint y: 498, endPoint x: 1438, endPoint y: 583, distance: 86.0
click at [1441, 587] on div "Información nutricional 1 porción por envase Tamaño de la porción 284 gramos Ca…" at bounding box center [1462, 341] width 176 height 532
copy div "Arroz amarillo (arroz [PERSON_NAME], cúrcuma, [PERSON_NAME] [PERSON_NAME]), fri…"
click at [1478, 586] on div "Contiene: Apio" at bounding box center [1462, 580] width 167 height 11
